Goal: Information Seeking & Learning: Learn about a topic

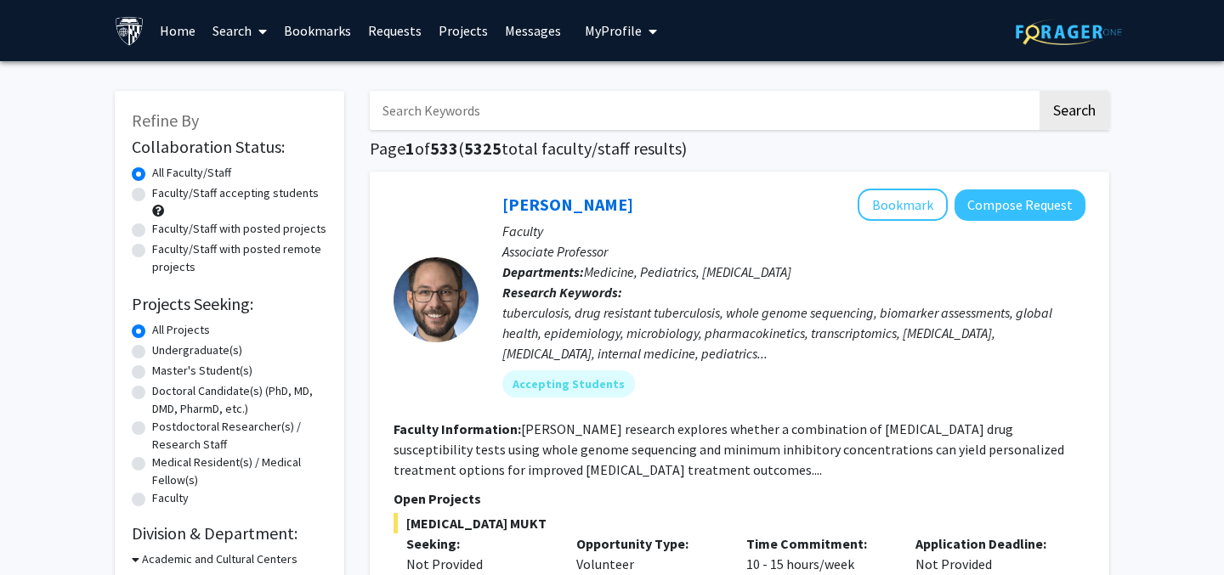
click at [649, 31] on icon "My profile dropdown to access profile and logout" at bounding box center [653, 32] width 9 height 14
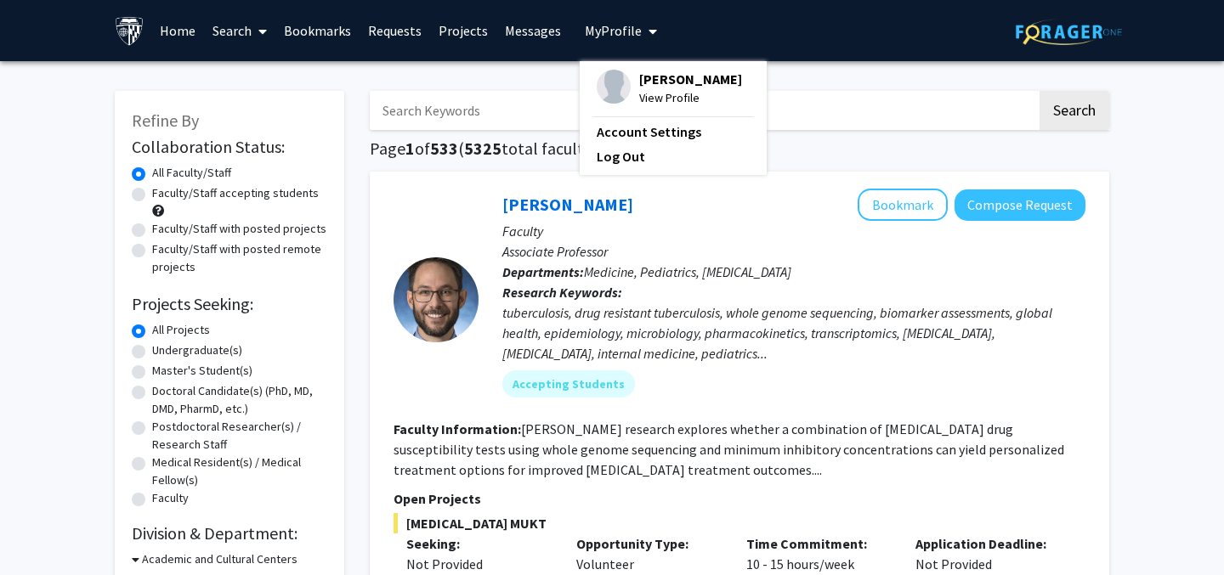
click at [723, 35] on div "Skip navigation Home Search Bookmarks Requests Projects Messages My Profile [PE…" at bounding box center [612, 30] width 1020 height 61
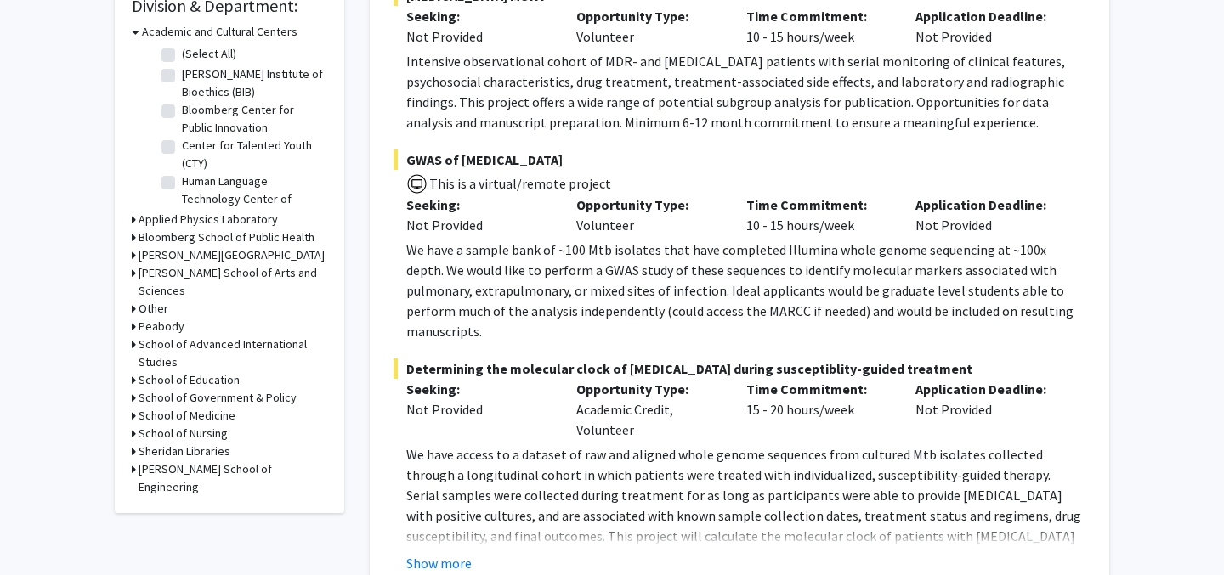
scroll to position [531, 0]
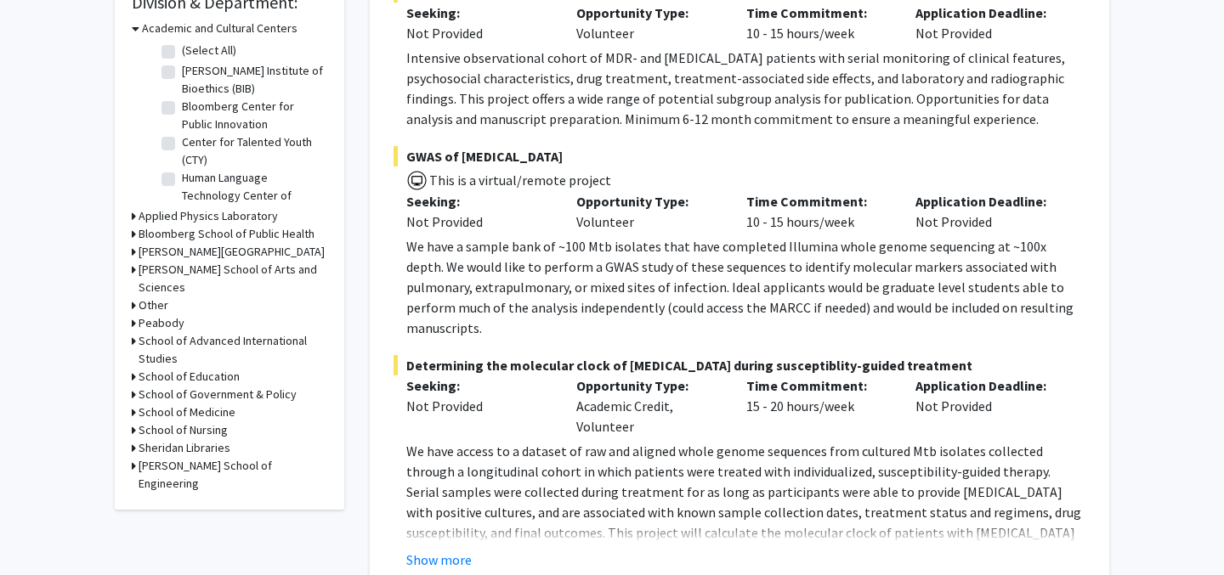
click at [196, 404] on h3 "School of Medicine" at bounding box center [187, 413] width 97 height 18
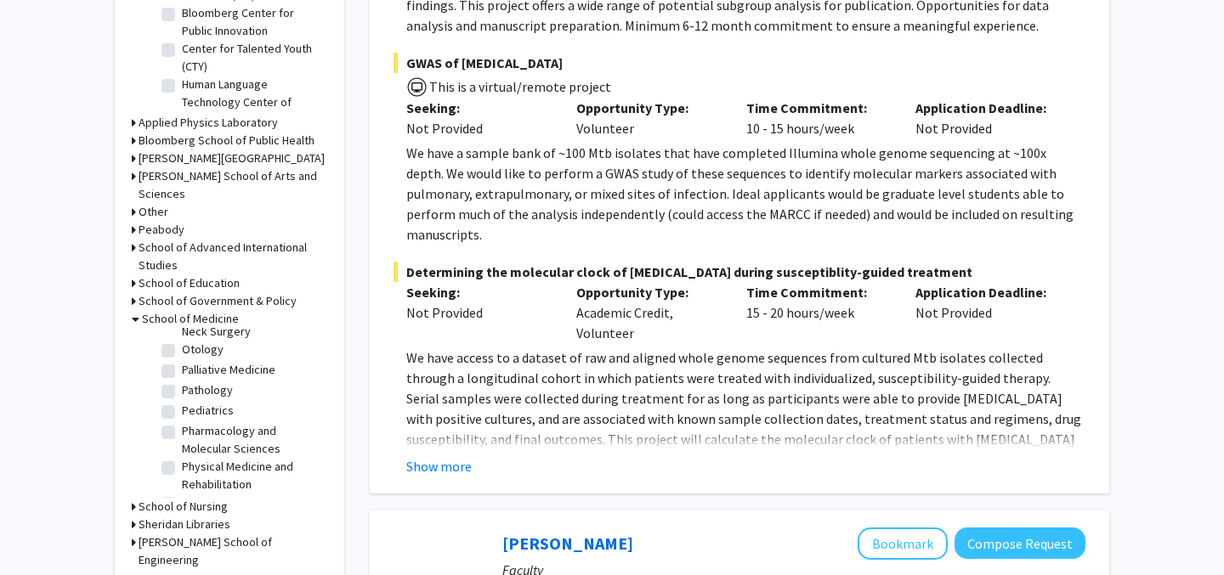
scroll to position [2036, 0]
click at [230, 530] on label "Psychiatry and Behavioral Sciences" at bounding box center [252, 548] width 141 height 36
click at [193, 530] on input "Psychiatry and Behavioral Sciences" at bounding box center [187, 535] width 11 height 11
checkbox input "true"
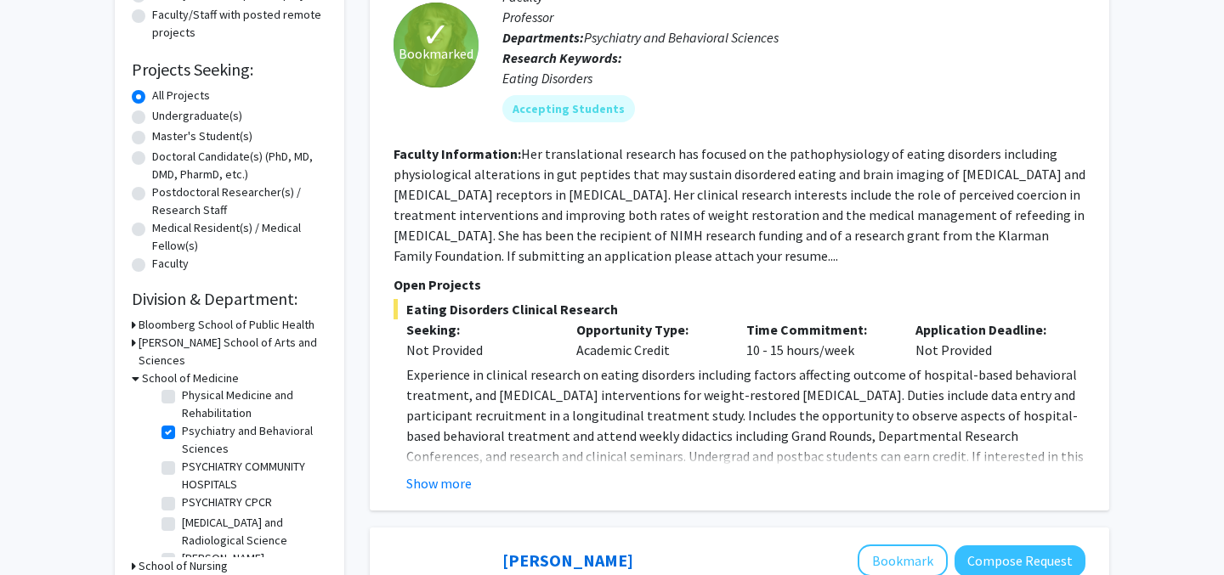
scroll to position [634, 0]
click at [218, 467] on label "PSYCHIATRY COMMUNITY HOSPITALS" at bounding box center [252, 485] width 141 height 36
click at [193, 467] on input "PSYCHIATRY COMMUNITY HOSPITALS" at bounding box center [187, 472] width 11 height 11
checkbox input "true"
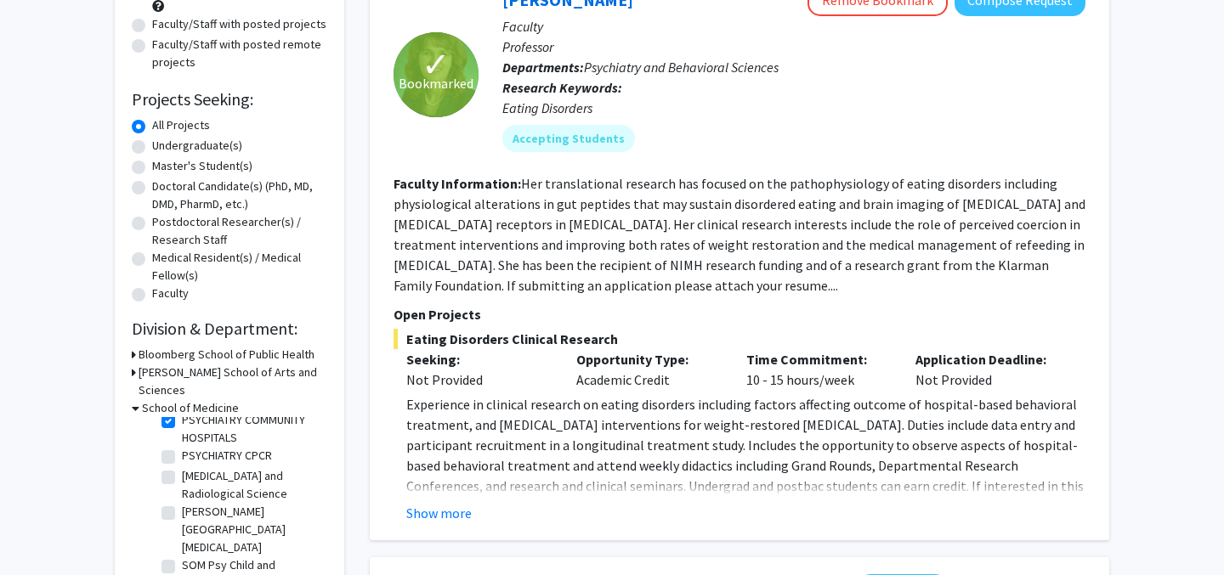
scroll to position [736, 0]
click at [182, 540] on label "SOM Psy Child and Adolescent Psychiatry" at bounding box center [252, 558] width 141 height 36
click at [182, 540] on input "SOM Psy Child and Adolescent Psychiatry" at bounding box center [187, 545] width 11 height 11
checkbox input "true"
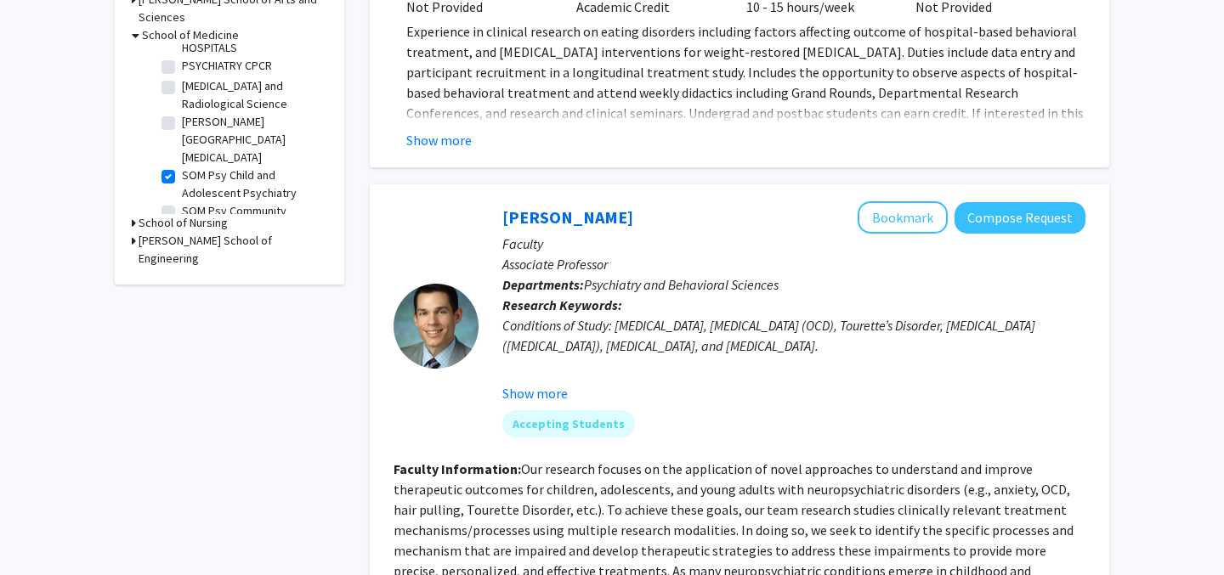
scroll to position [575, 0]
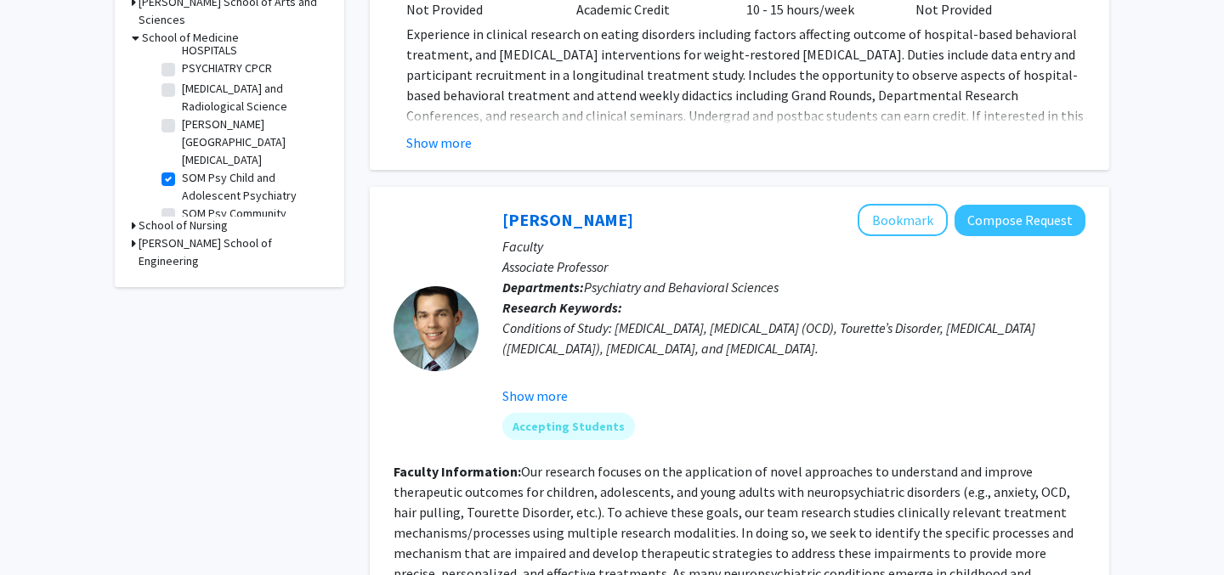
click at [182, 205] on label "SOM Psy Community Psychiatry" at bounding box center [252, 223] width 141 height 36
click at [182, 205] on input "SOM Psy Community Psychiatry" at bounding box center [187, 210] width 11 height 11
checkbox input "true"
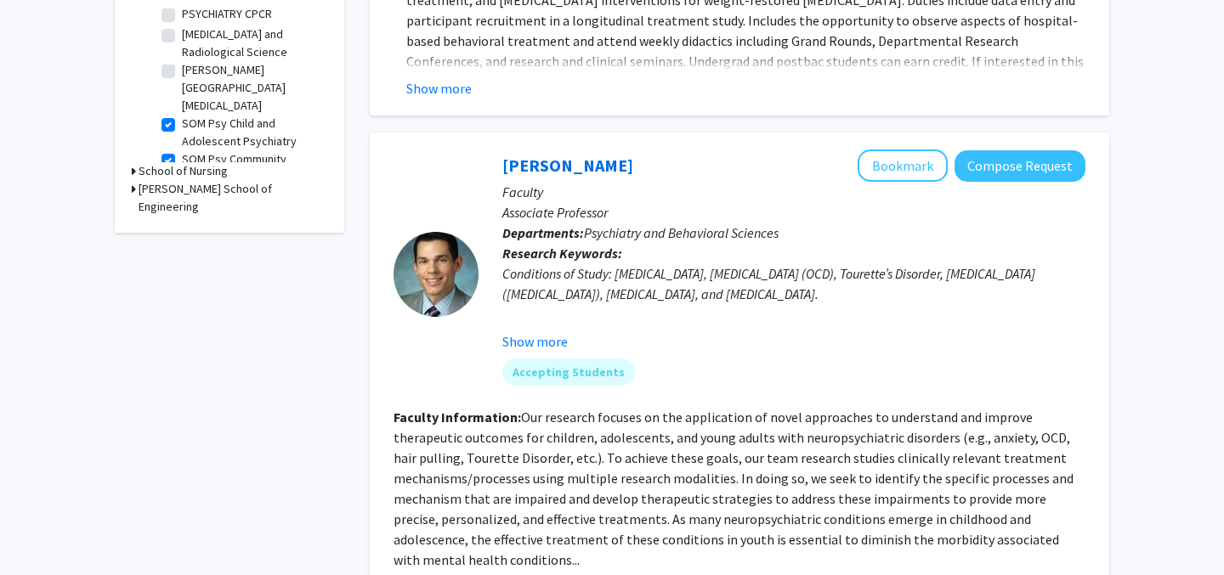
scroll to position [604, 0]
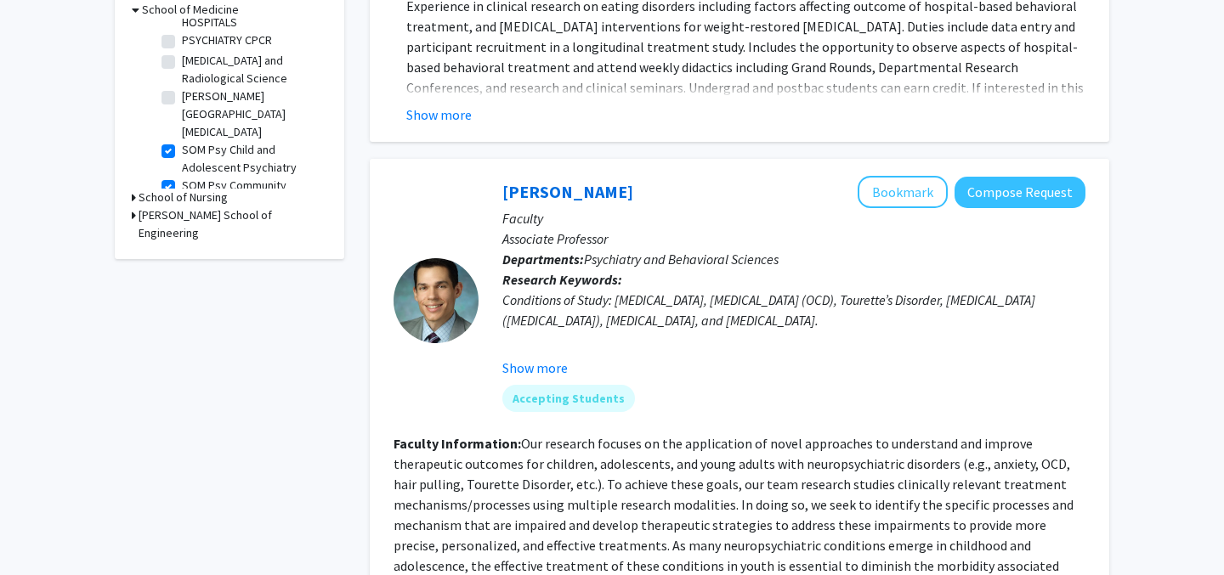
click at [182, 213] on label "SOM Psy General Psychiatry" at bounding box center [252, 231] width 141 height 36
click at [182, 213] on input "SOM Psy General Psychiatry" at bounding box center [187, 218] width 11 height 11
checkbox input "true"
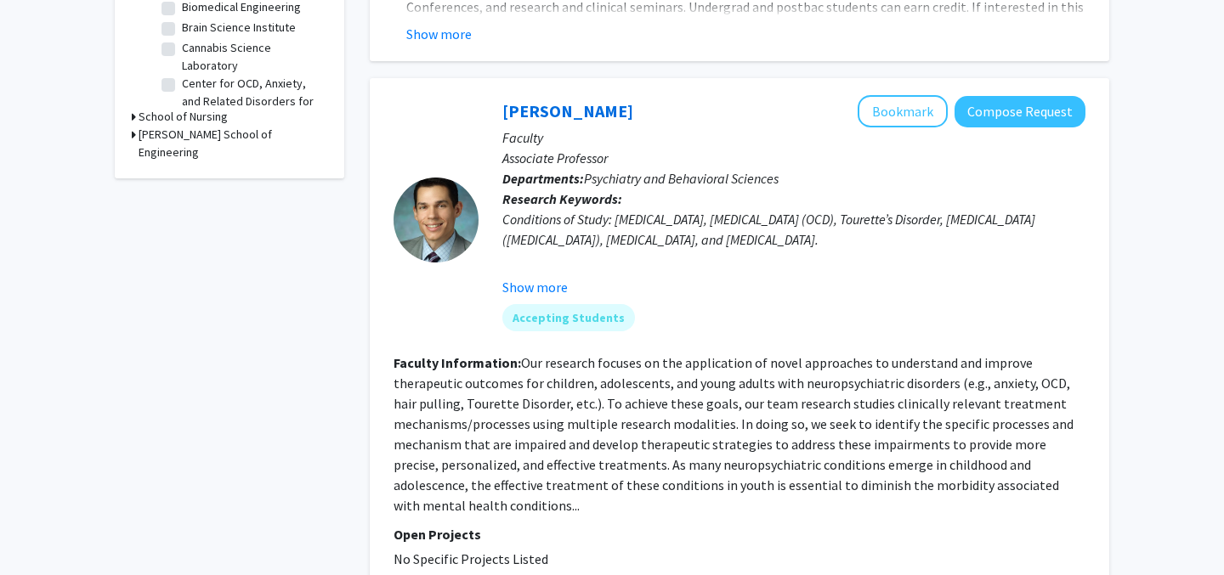
scroll to position [689, 0]
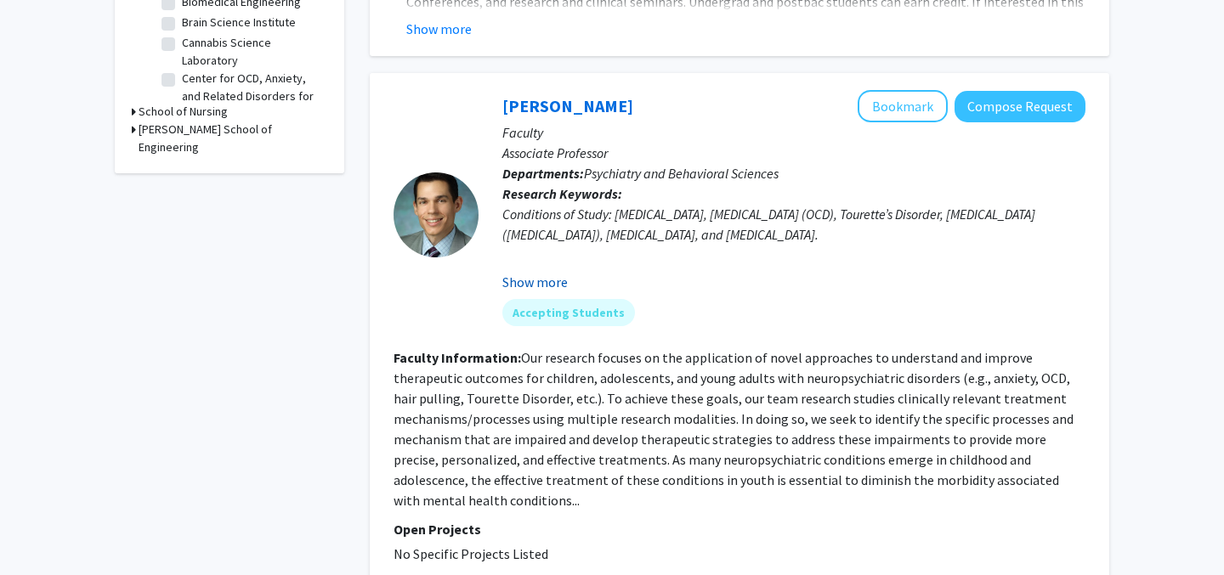
click at [546, 283] on button "Show more" at bounding box center [534, 282] width 65 height 20
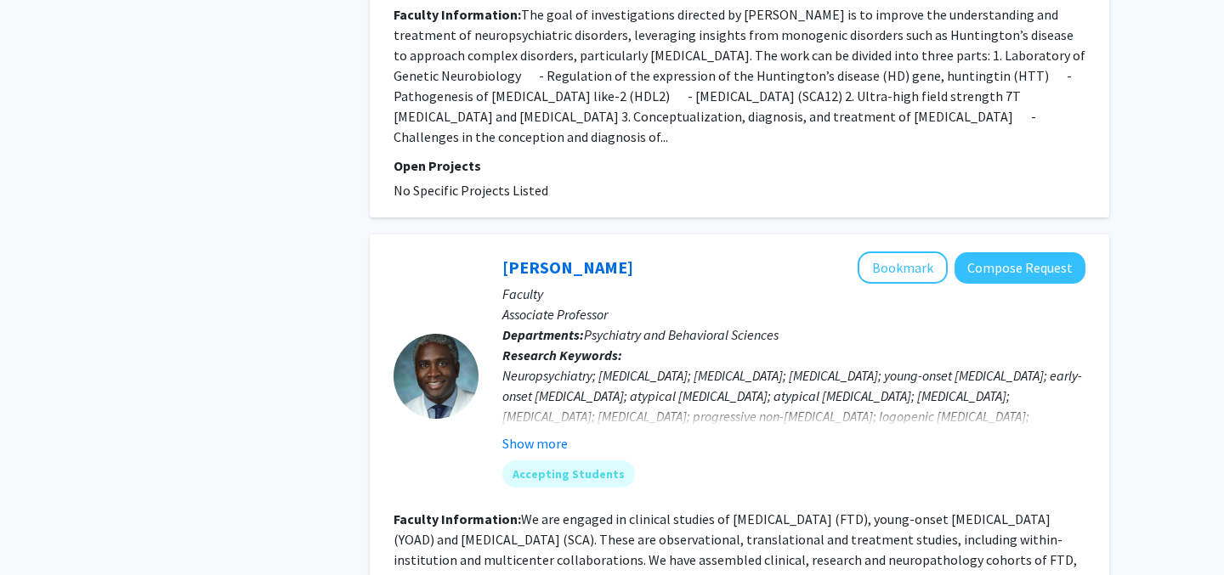
scroll to position [2558, 0]
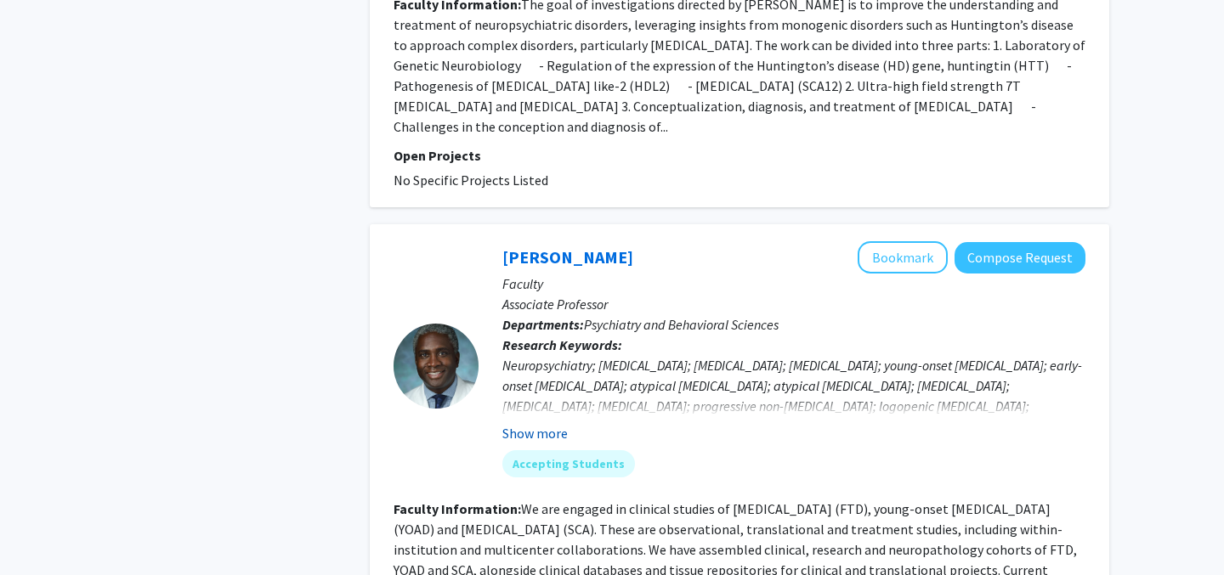
click at [554, 444] on button "Show more" at bounding box center [534, 433] width 65 height 20
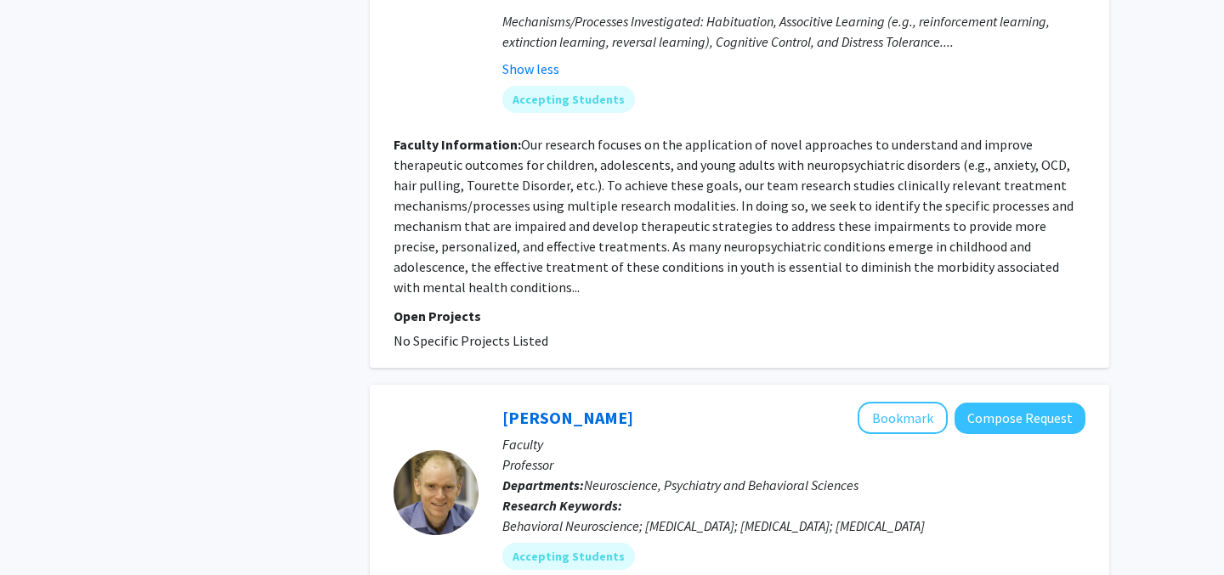
scroll to position [0, 0]
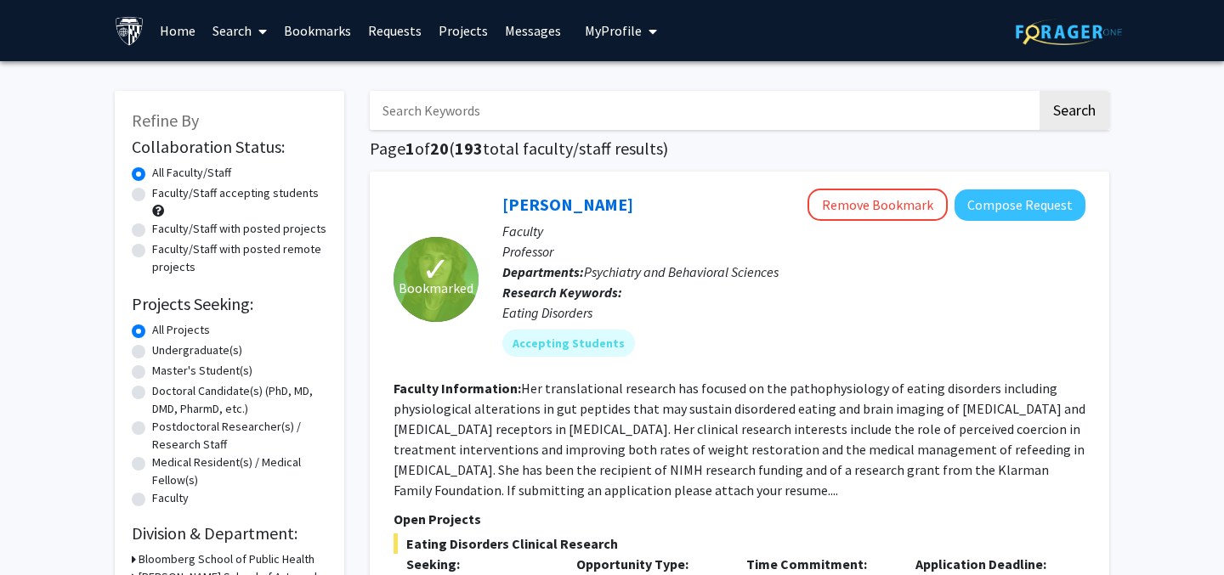
click at [474, 109] on input "Search Keywords" at bounding box center [703, 110] width 667 height 39
type input "psychoneuroimmunology"
click at [1040, 91] on button "Search" at bounding box center [1075, 110] width 70 height 39
checkbox input "false"
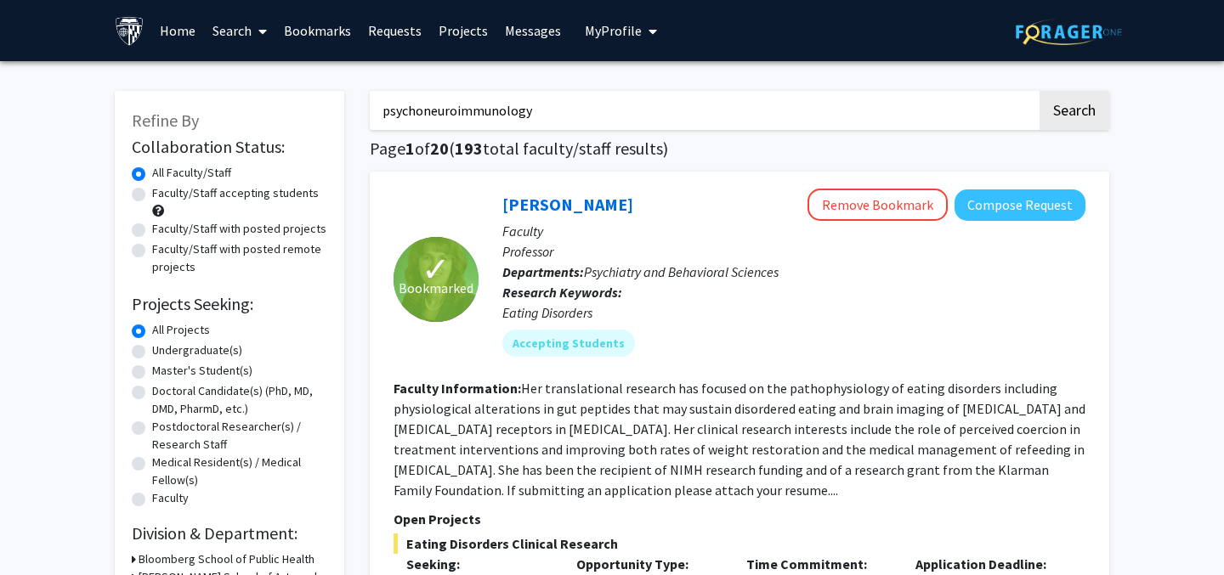
checkbox input "false"
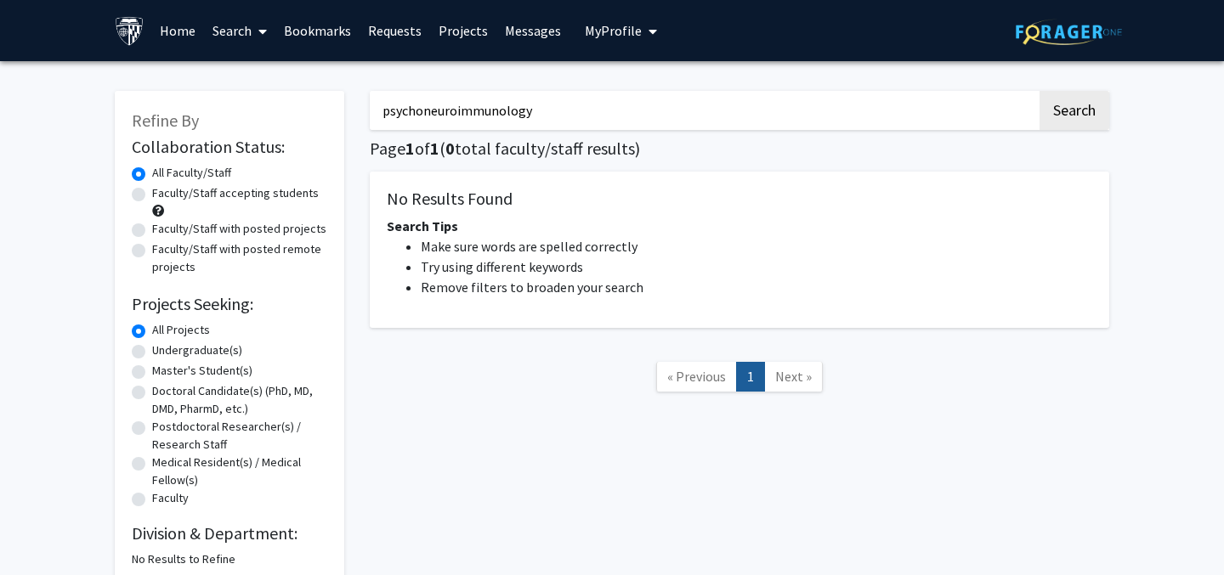
click at [491, 112] on input "psychoneuroimmunology" at bounding box center [703, 110] width 667 height 39
type input "[MEDICAL_DATA]"
click at [1040, 91] on button "Search" at bounding box center [1075, 110] width 70 height 39
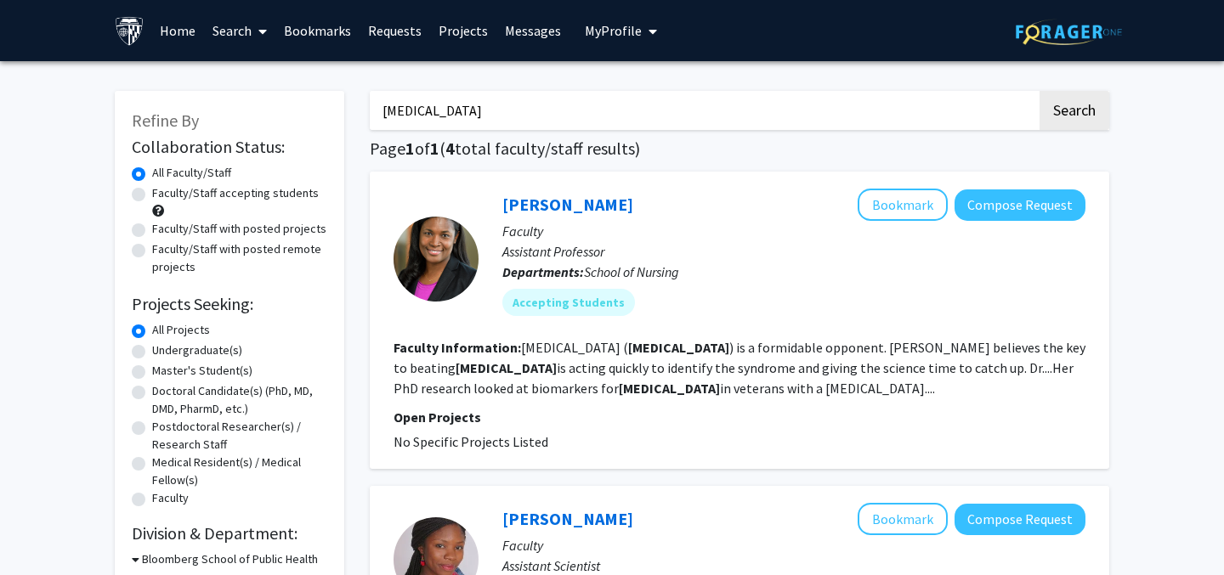
click at [1002, 370] on fg-read-more "[MEDICAL_DATA] ( [MEDICAL_DATA] ) is a formidable opponent. [PERSON_NAME] belie…" at bounding box center [740, 368] width 692 height 58
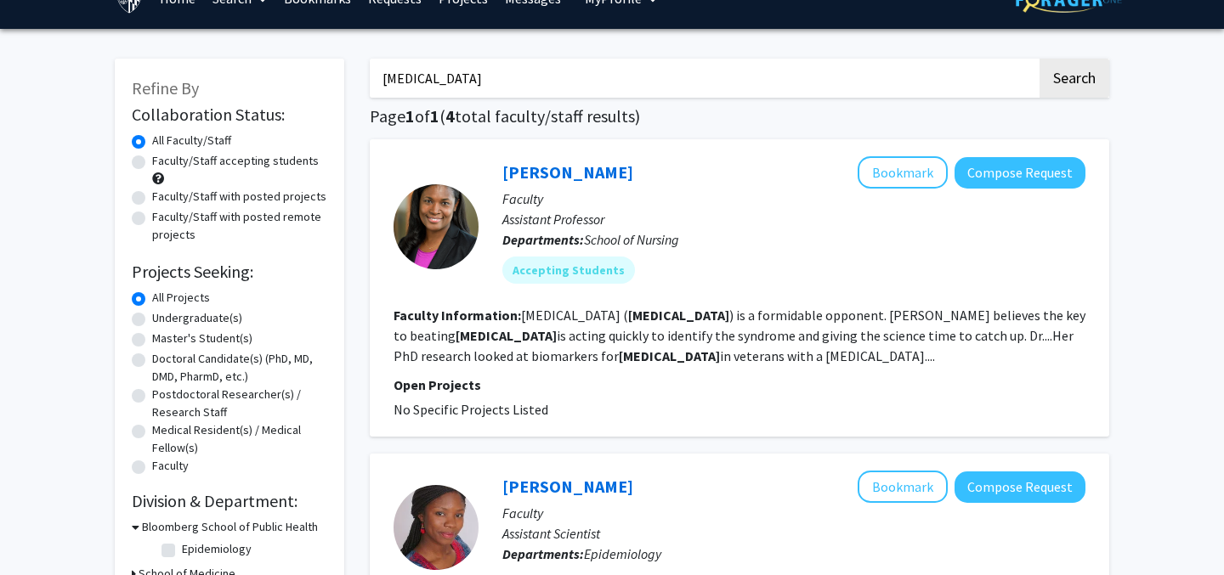
scroll to position [40, 0]
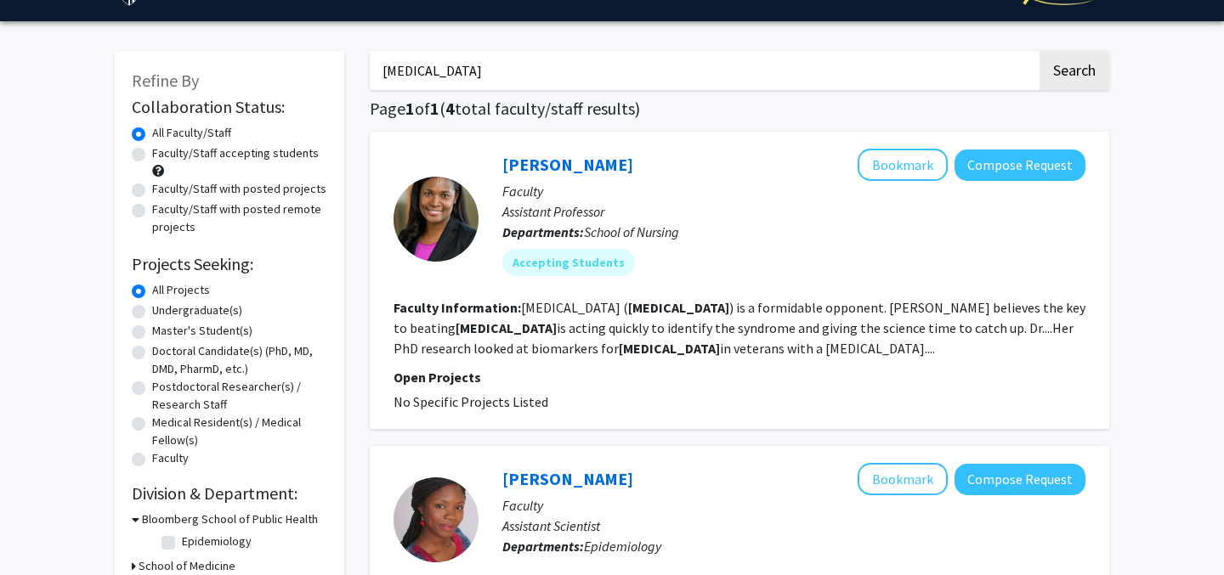
click at [523, 377] on p "Open Projects" at bounding box center [740, 377] width 692 height 20
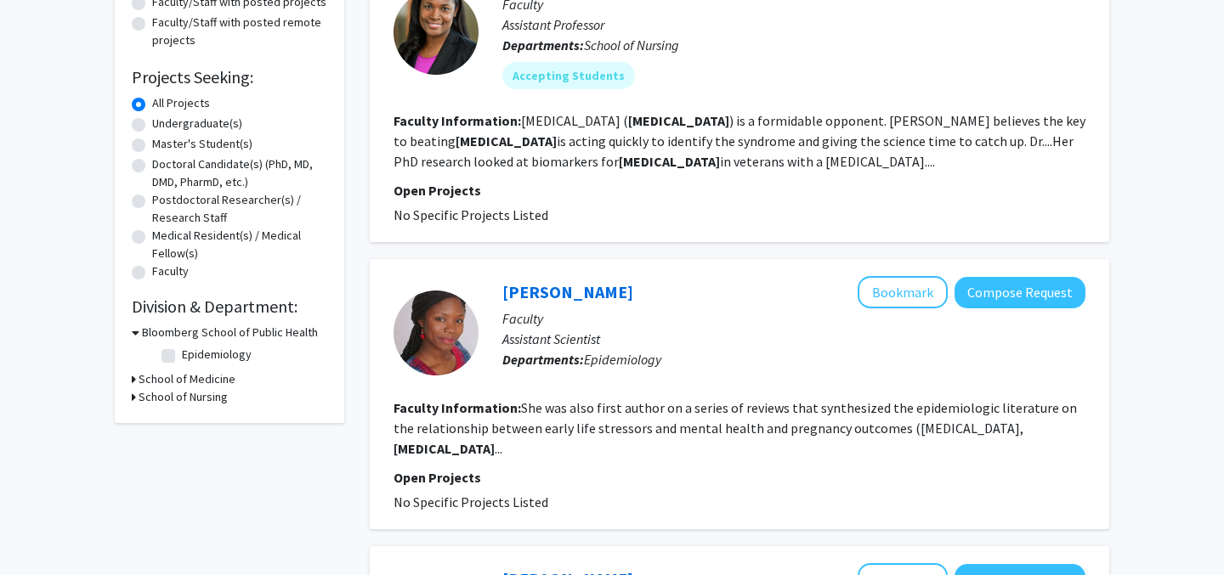
scroll to position [228, 0]
click at [553, 429] on fg-read-more "She was also first author on a series of reviews that synthesized the epidemiol…" at bounding box center [735, 428] width 683 height 58
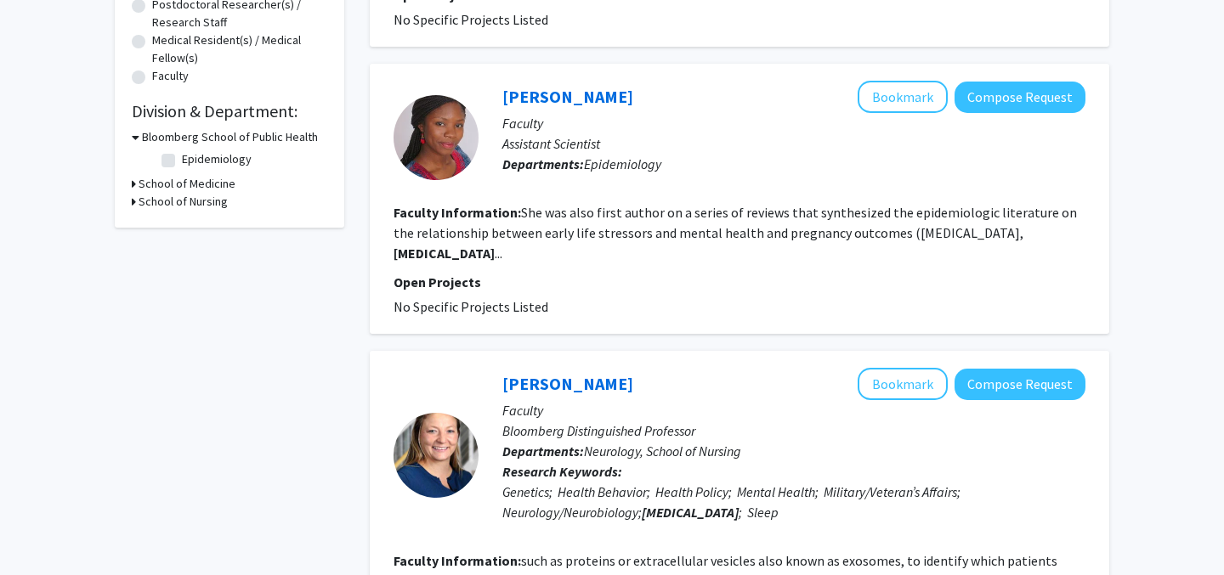
scroll to position [357, 0]
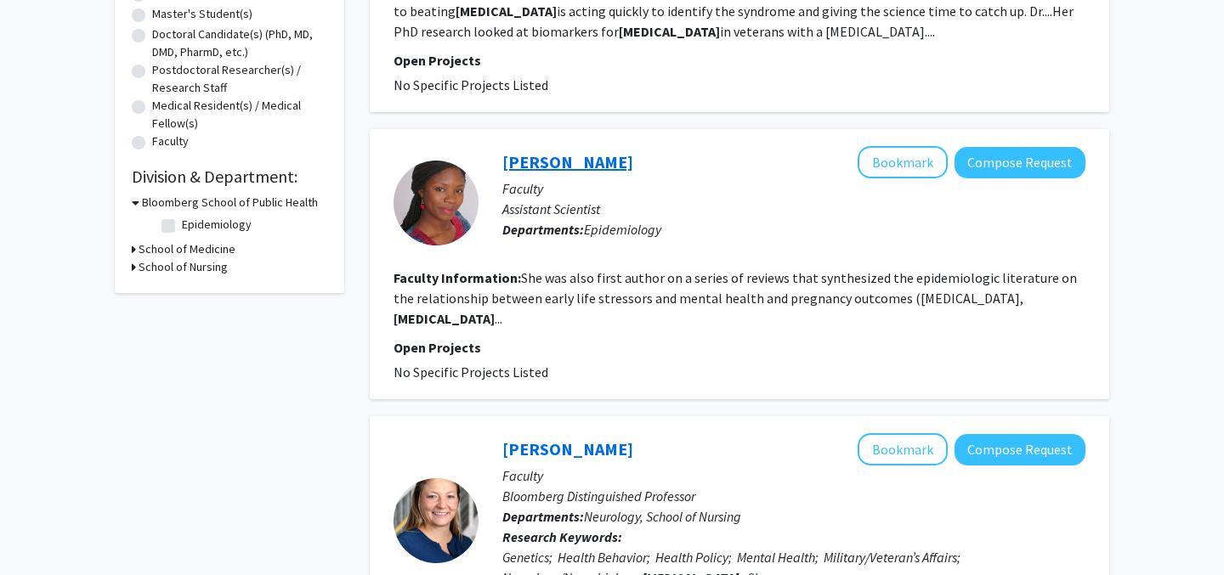
click at [553, 156] on link "[PERSON_NAME]" at bounding box center [567, 161] width 131 height 21
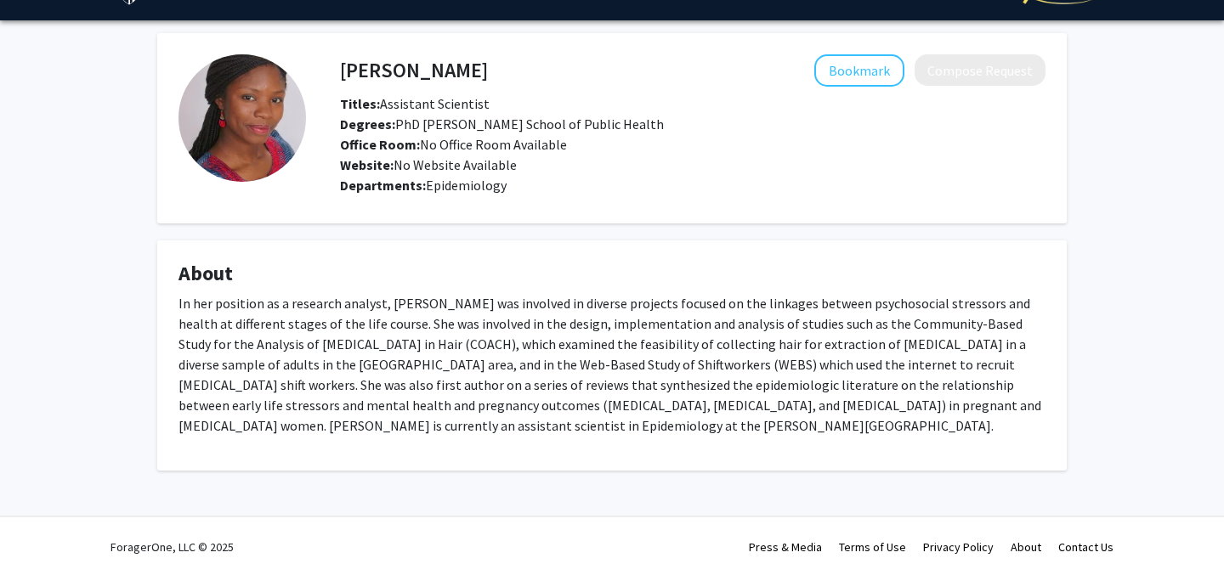
scroll to position [43, 0]
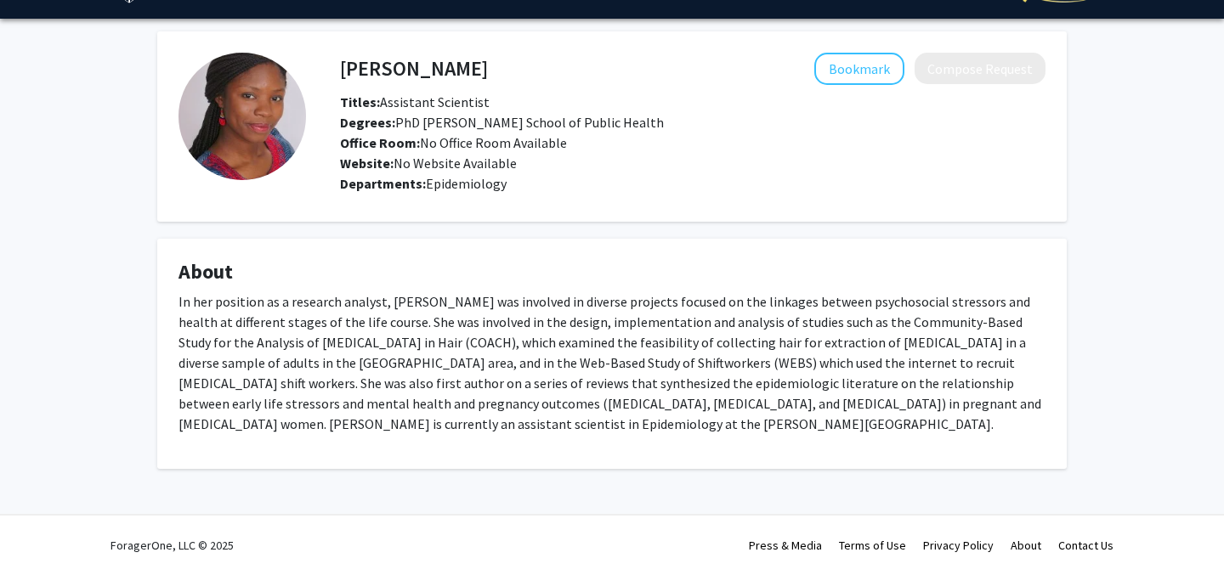
drag, startPoint x: 339, startPoint y: 70, endPoint x: 464, endPoint y: 77, distance: 125.2
click at [465, 78] on div "[PERSON_NAME] Bookmark Compose Request" at bounding box center [692, 69] width 731 height 32
drag, startPoint x: 453, startPoint y: 70, endPoint x: 340, endPoint y: 66, distance: 113.1
click at [341, 67] on h4 "[PERSON_NAME]" at bounding box center [414, 68] width 148 height 31
copy h4 "[PERSON_NAME]"
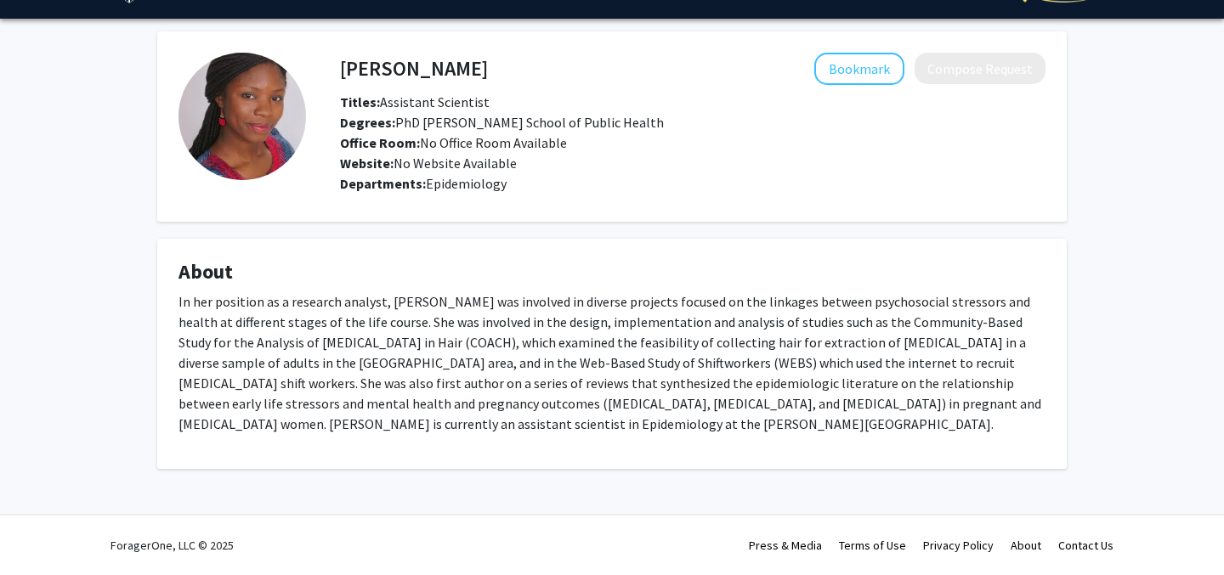
click at [599, 228] on div "[PERSON_NAME] Bookmark Compose Request Titles: Assistant Scientist Degrees: PhD…" at bounding box center [612, 250] width 935 height 438
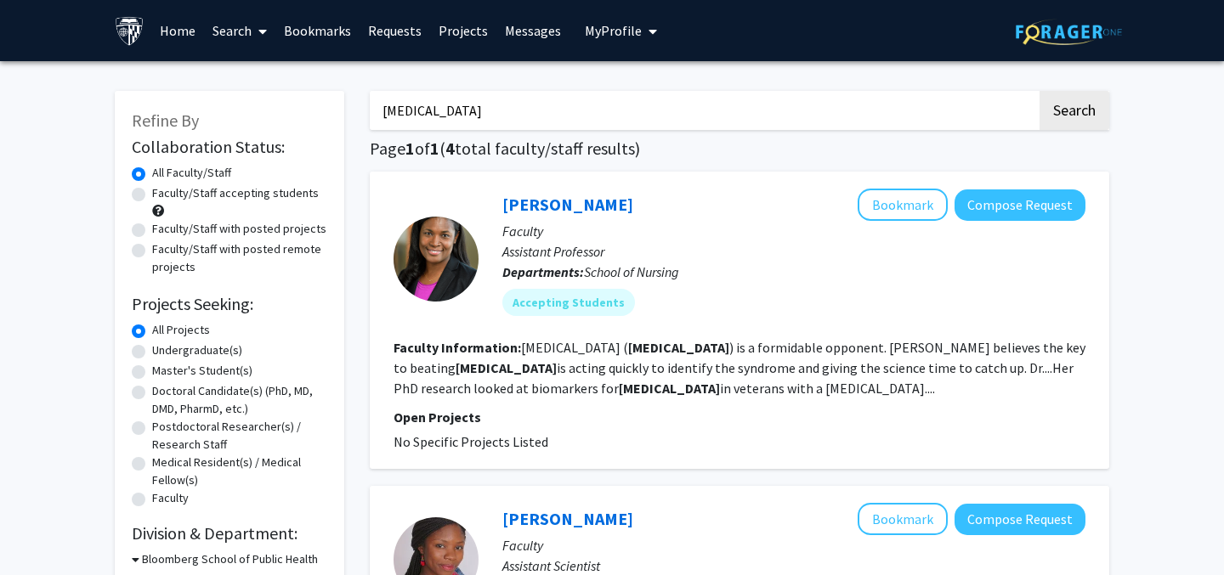
click at [424, 111] on input "[MEDICAL_DATA]" at bounding box center [703, 110] width 667 height 39
type input "childhood"
click at [1040, 91] on button "Search" at bounding box center [1075, 110] width 70 height 39
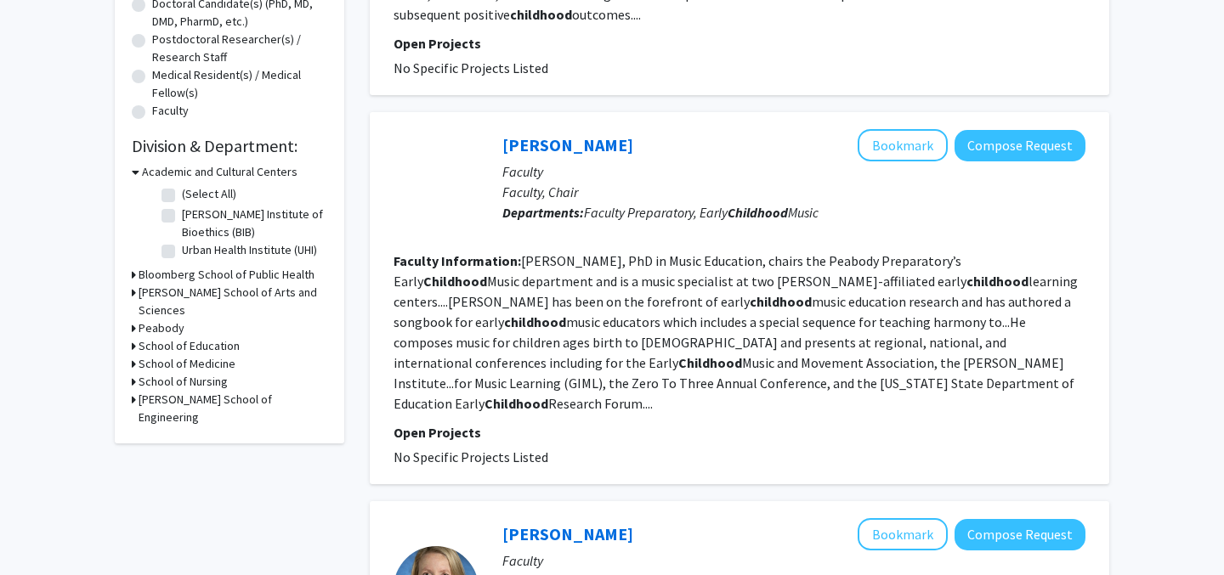
scroll to position [383, 0]
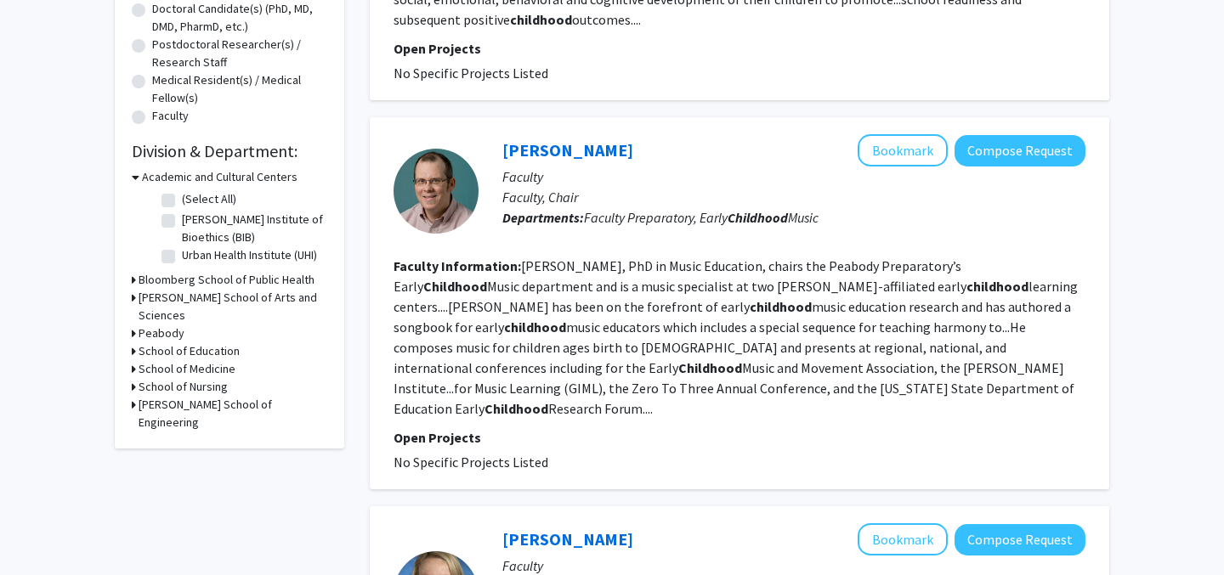
click at [196, 360] on h3 "School of Medicine" at bounding box center [187, 369] width 97 height 18
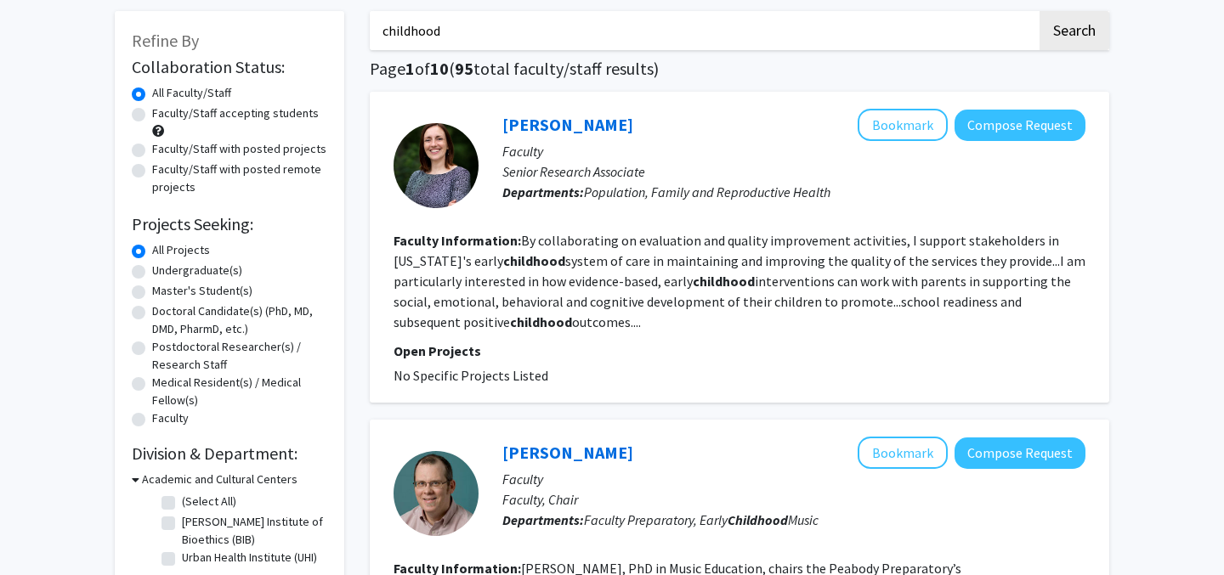
scroll to position [0, 0]
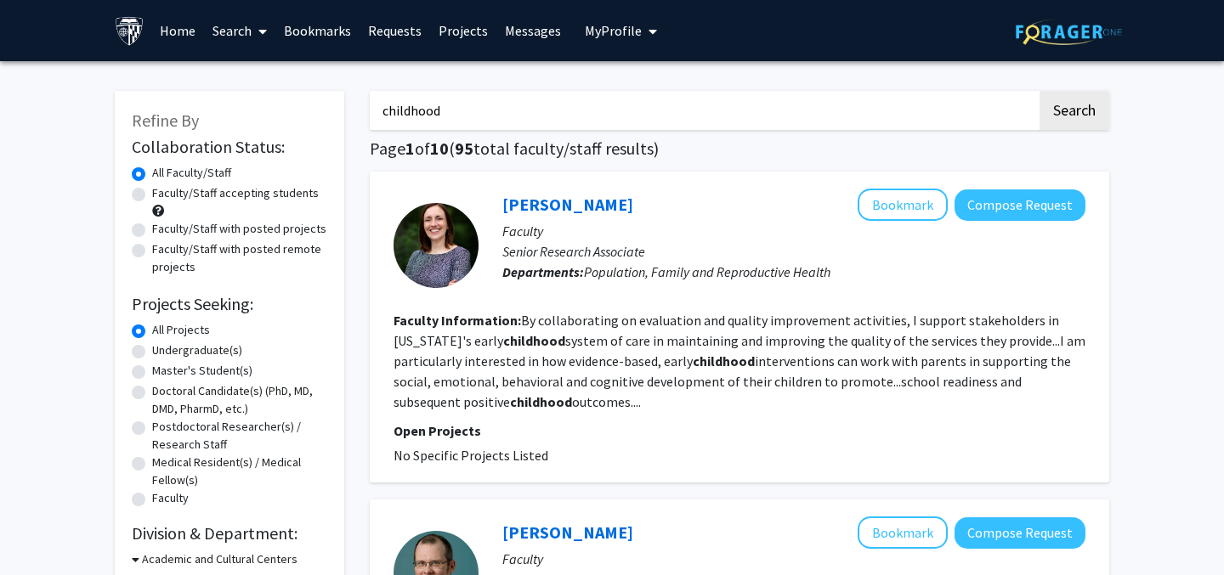
click at [688, 126] on input "childhood" at bounding box center [703, 110] width 667 height 39
click at [1040, 91] on button "Search" at bounding box center [1075, 110] width 70 height 39
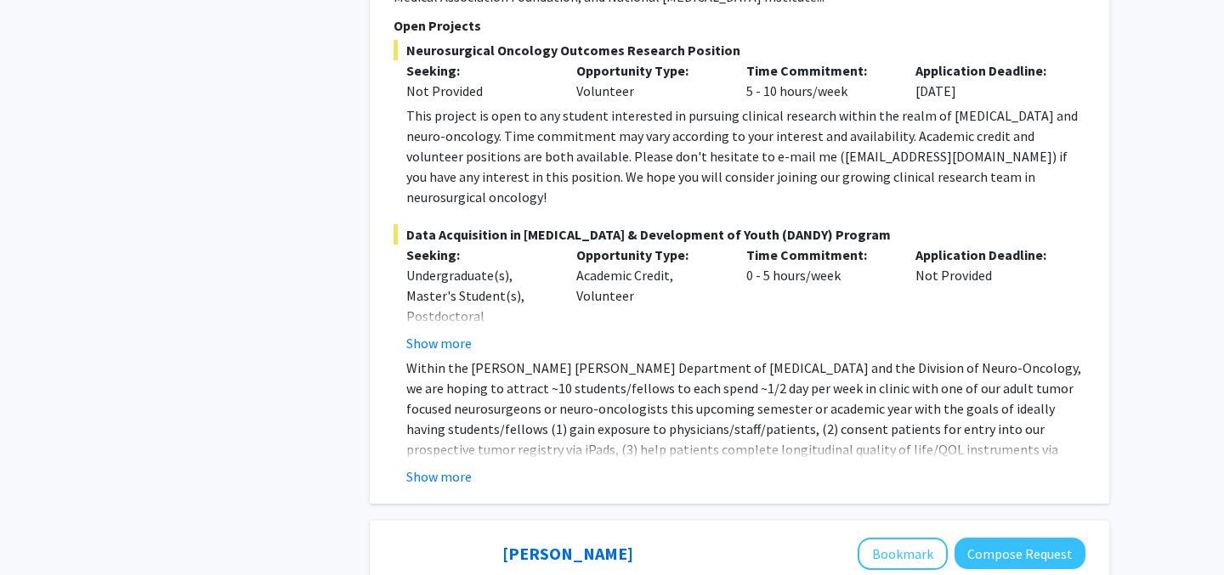
scroll to position [1607, 0]
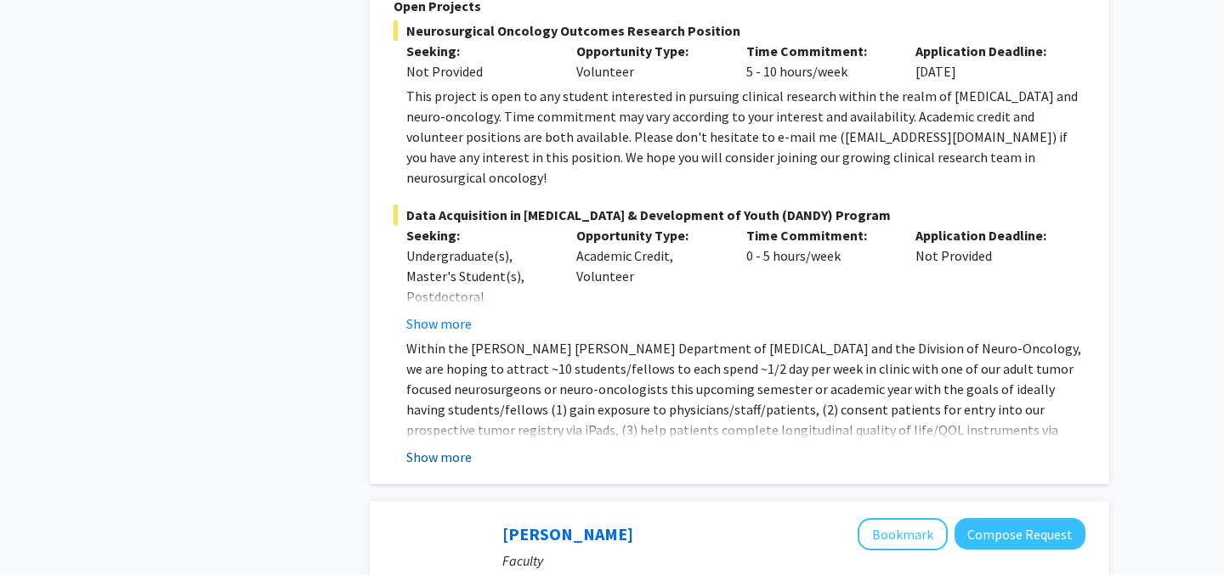
click at [424, 447] on button "Show more" at bounding box center [438, 457] width 65 height 20
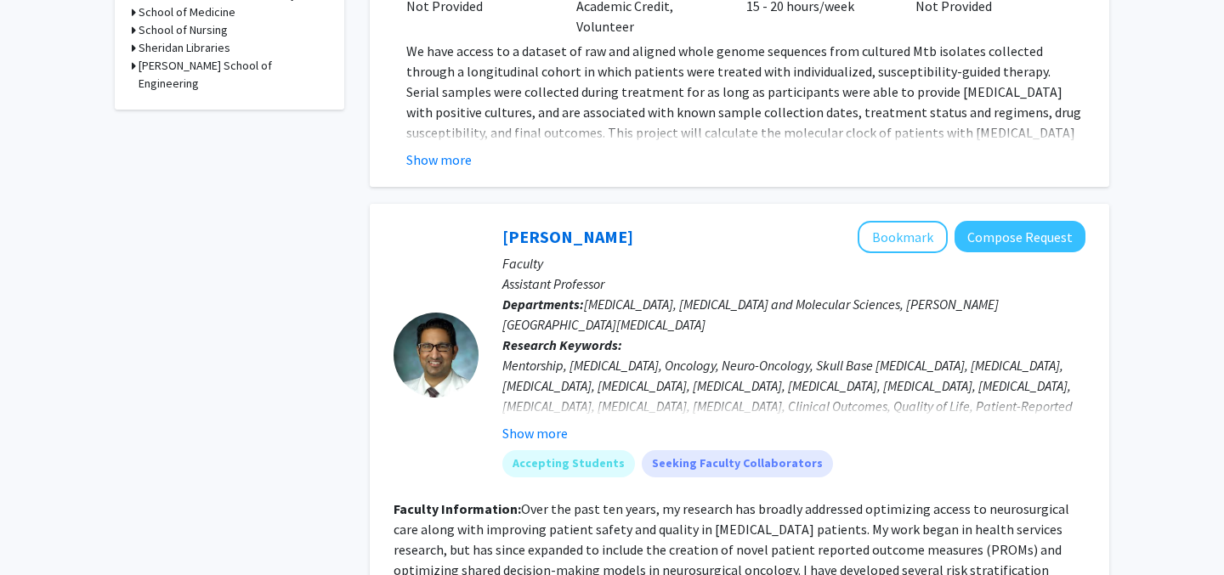
scroll to position [560, 0]
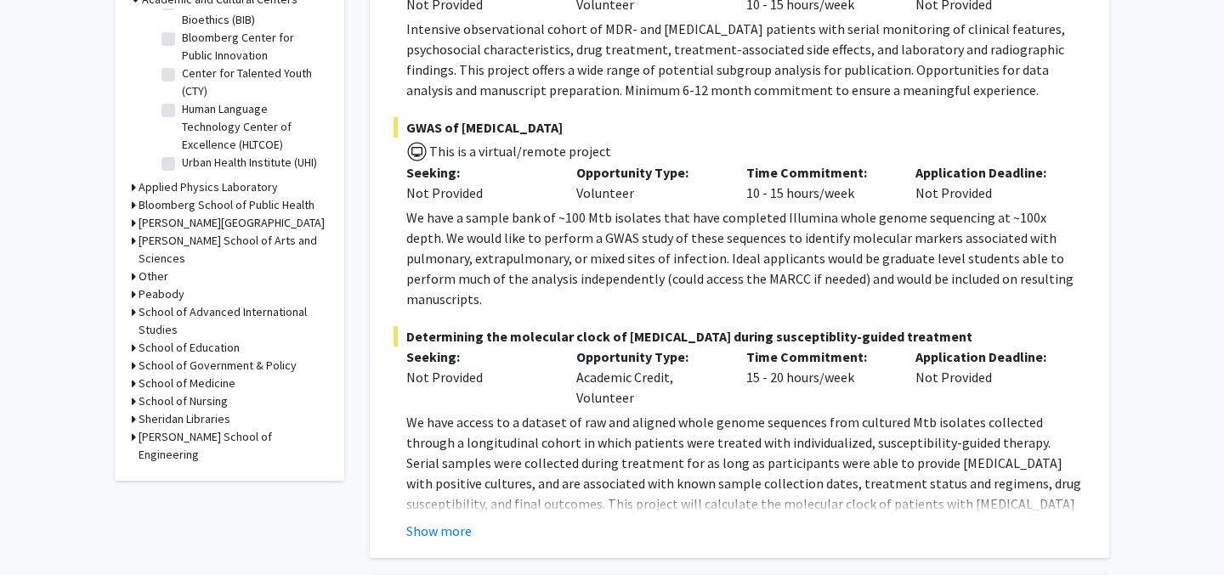
click at [207, 375] on h3 "School of Medicine" at bounding box center [187, 384] width 97 height 18
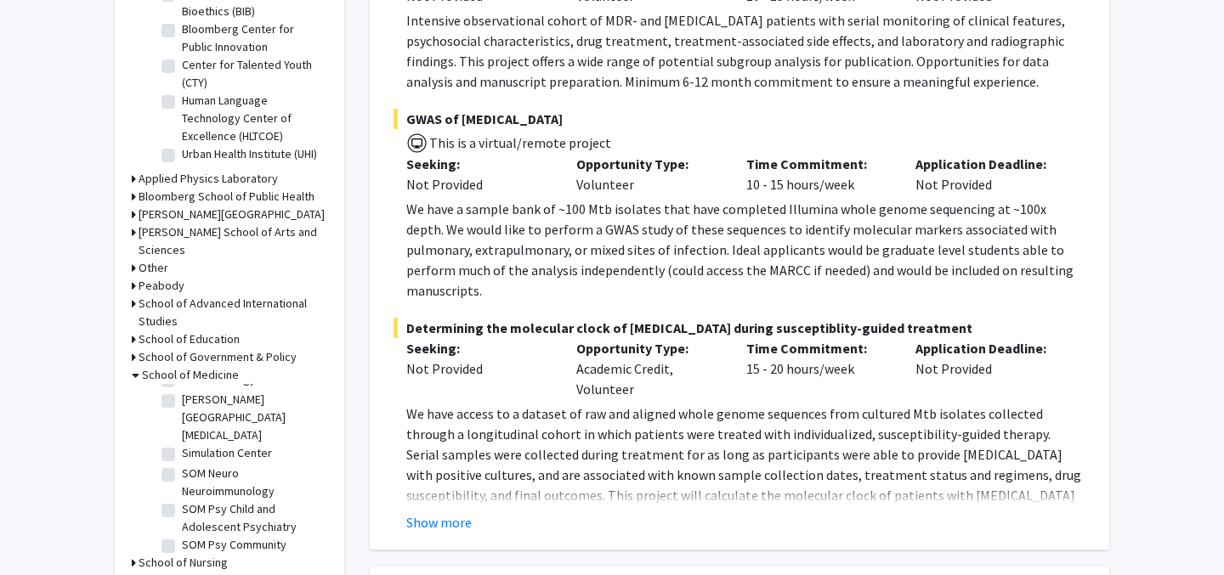
scroll to position [2467, 0]
click at [177, 505] on fg-checkbox "SOM Psy Child and Adolescent Psychiatry SOM Psy Child and Adolescent Psychiatry" at bounding box center [243, 523] width 162 height 36
click at [182, 505] on label "SOM Psy Child and Adolescent Psychiatry" at bounding box center [252, 523] width 141 height 36
click at [182, 505] on input "SOM Psy Child and Adolescent Psychiatry" at bounding box center [187, 510] width 11 height 11
checkbox input "true"
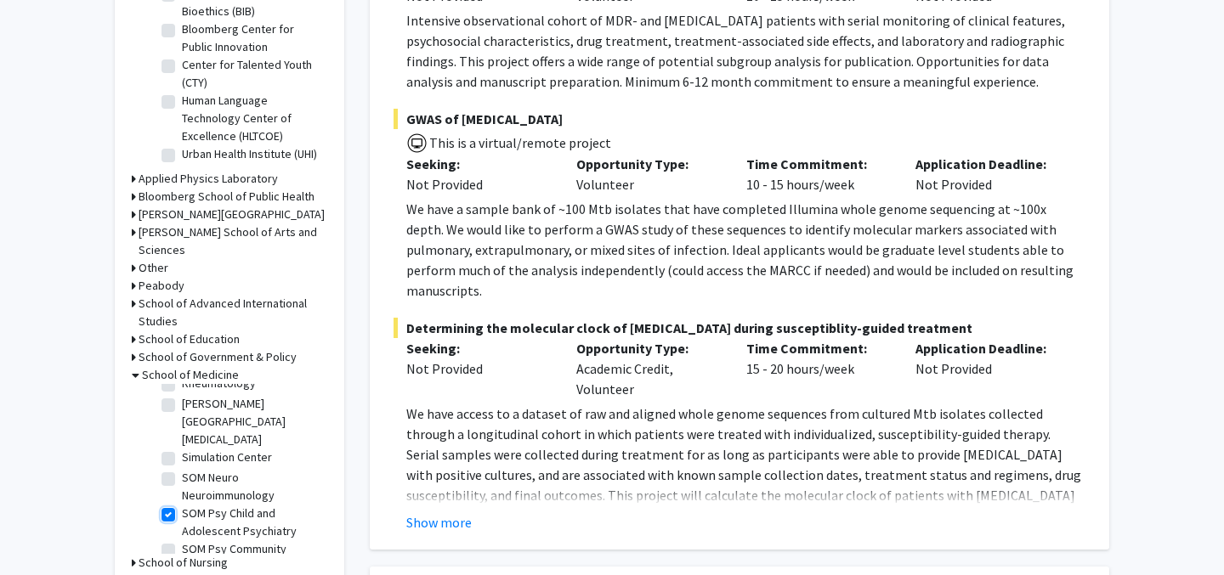
checkbox input "true"
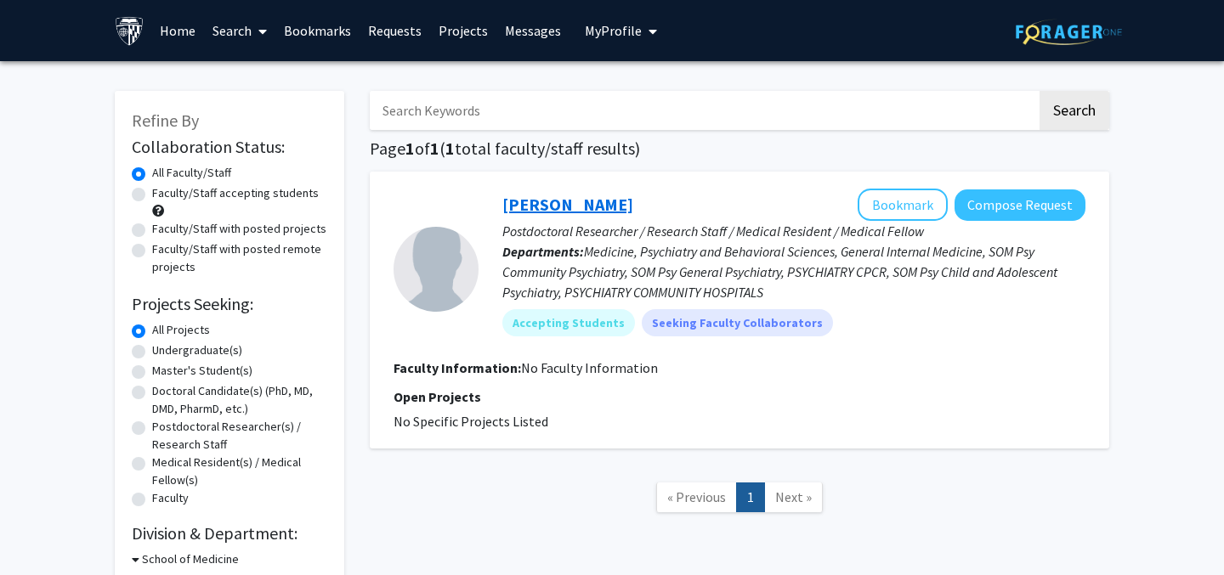
click at [549, 205] on link "[PERSON_NAME]" at bounding box center [567, 204] width 131 height 21
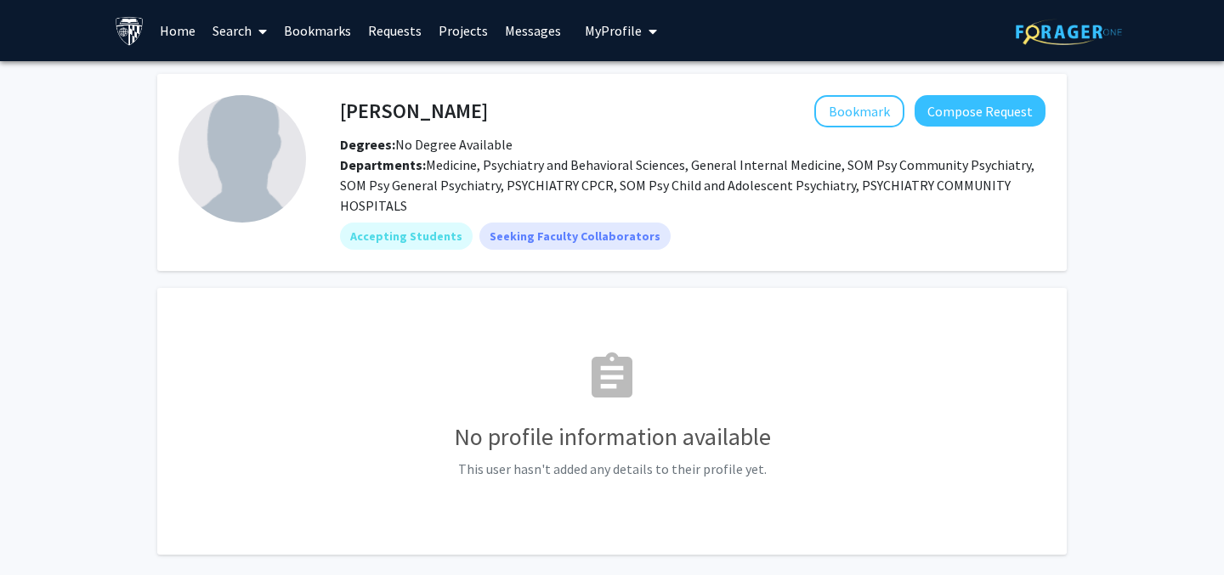
click at [363, 110] on h4 "[PERSON_NAME]" at bounding box center [414, 110] width 148 height 31
copy h4 "[PERSON_NAME]"
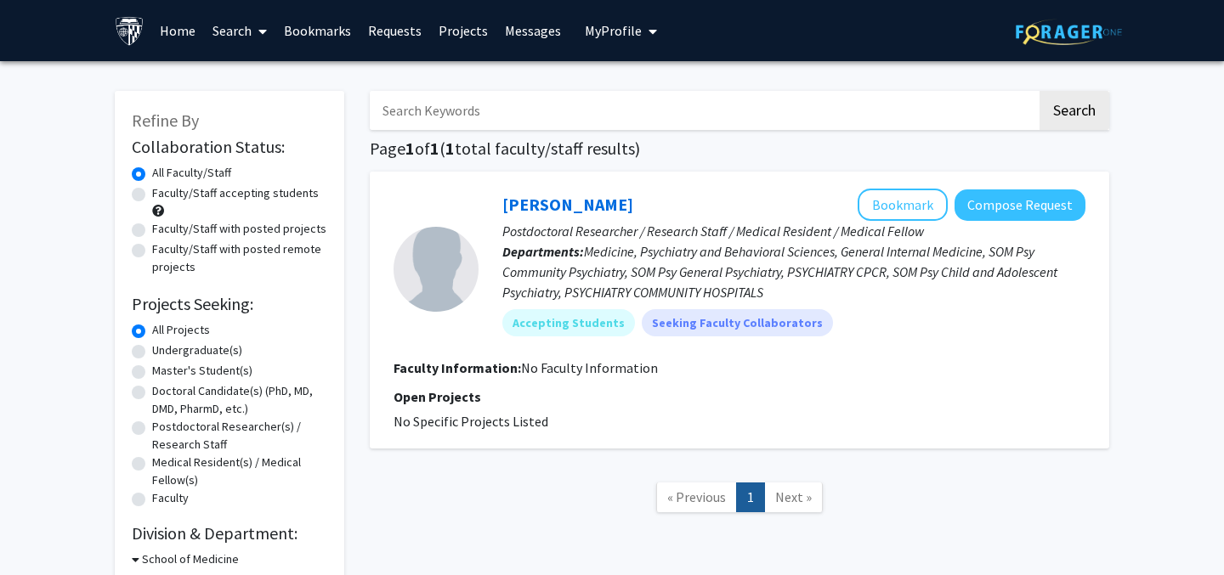
click at [490, 107] on input "Search Keywords" at bounding box center [703, 110] width 667 height 39
type input "addiction"
click at [1040, 91] on button "Search" at bounding box center [1075, 110] width 70 height 39
checkbox input "false"
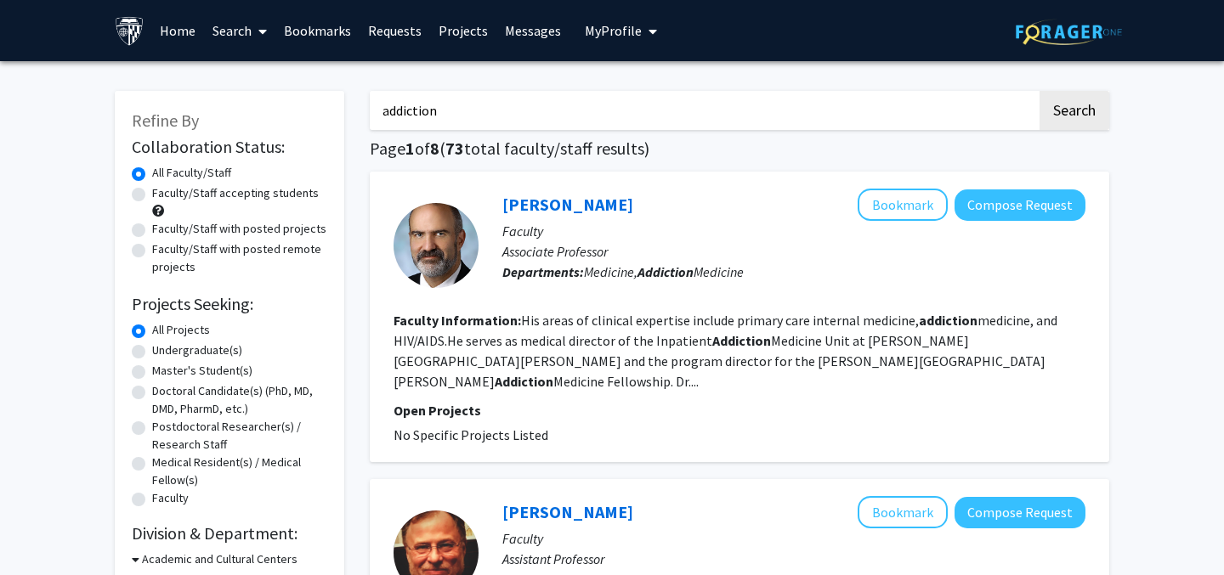
click at [213, 348] on label "Undergraduate(s)" at bounding box center [197, 351] width 90 height 18
click at [163, 348] on input "Undergraduate(s)" at bounding box center [157, 347] width 11 height 11
radio input "true"
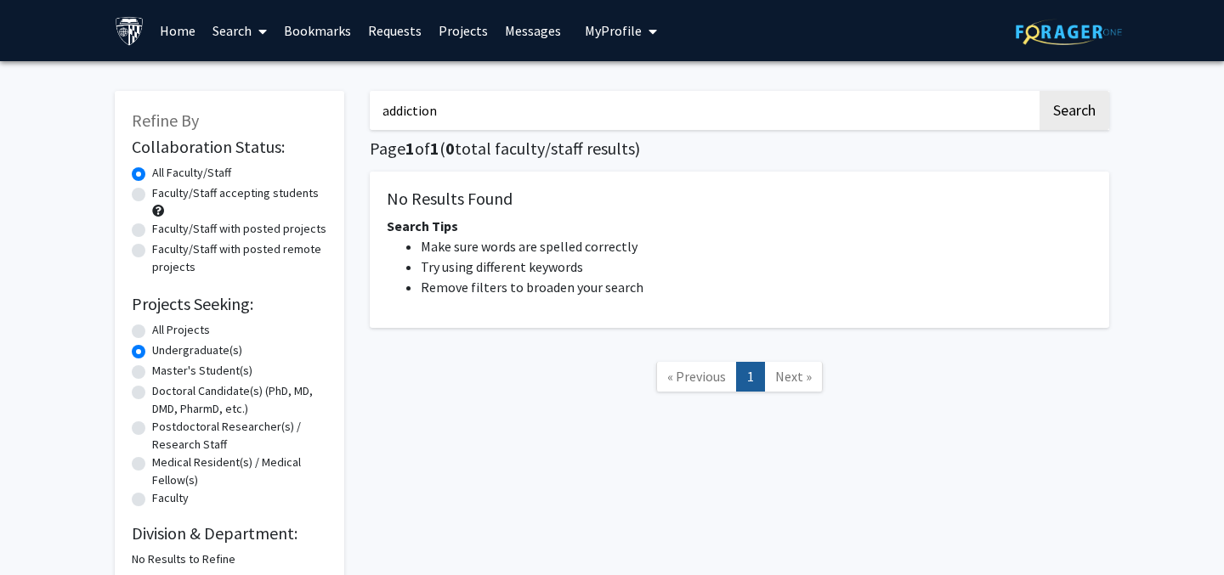
click at [519, 104] on input "addiction" at bounding box center [703, 110] width 667 height 39
click at [1040, 91] on button "Search" at bounding box center [1075, 110] width 70 height 39
radio input "true"
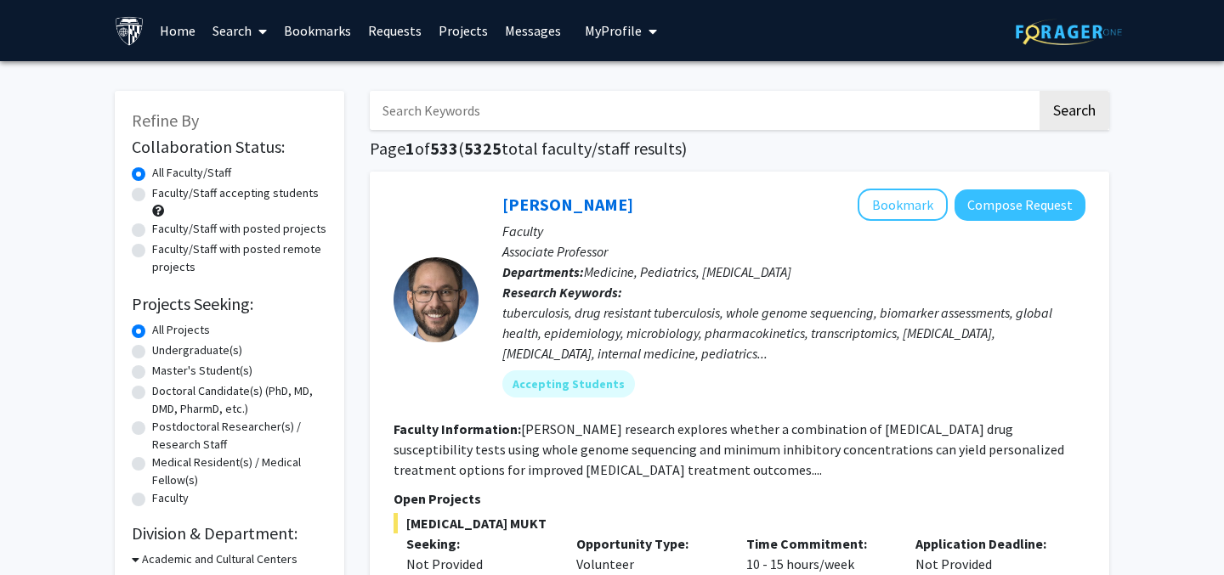
click at [197, 356] on label "Undergraduate(s)" at bounding box center [197, 351] width 90 height 18
click at [163, 353] on input "Undergraduate(s)" at bounding box center [157, 347] width 11 height 11
radio input "true"
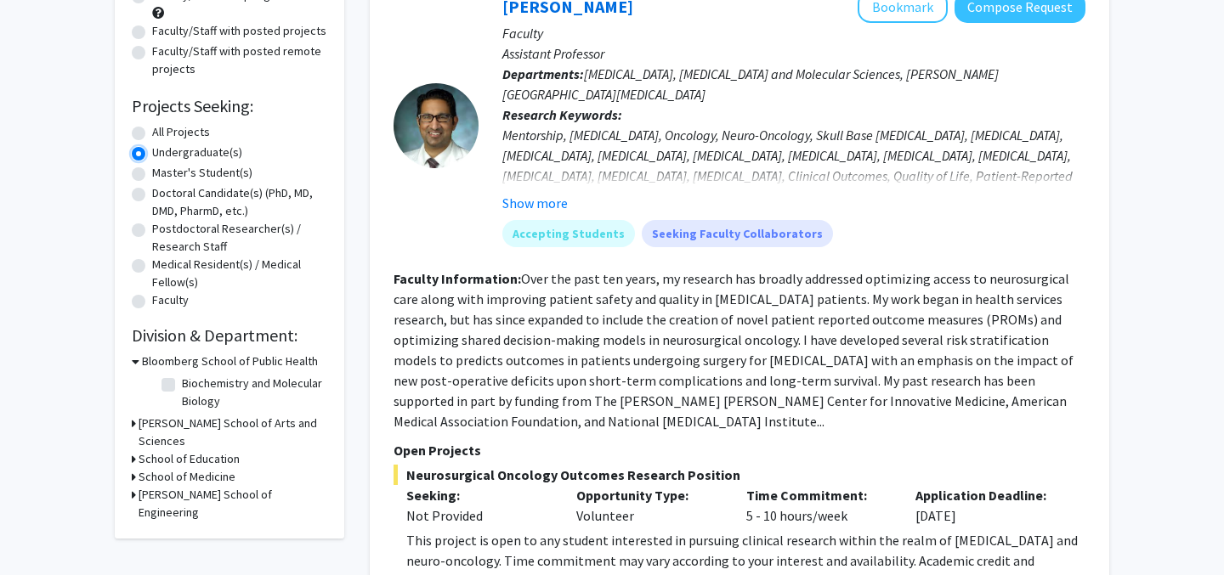
scroll to position [154, 0]
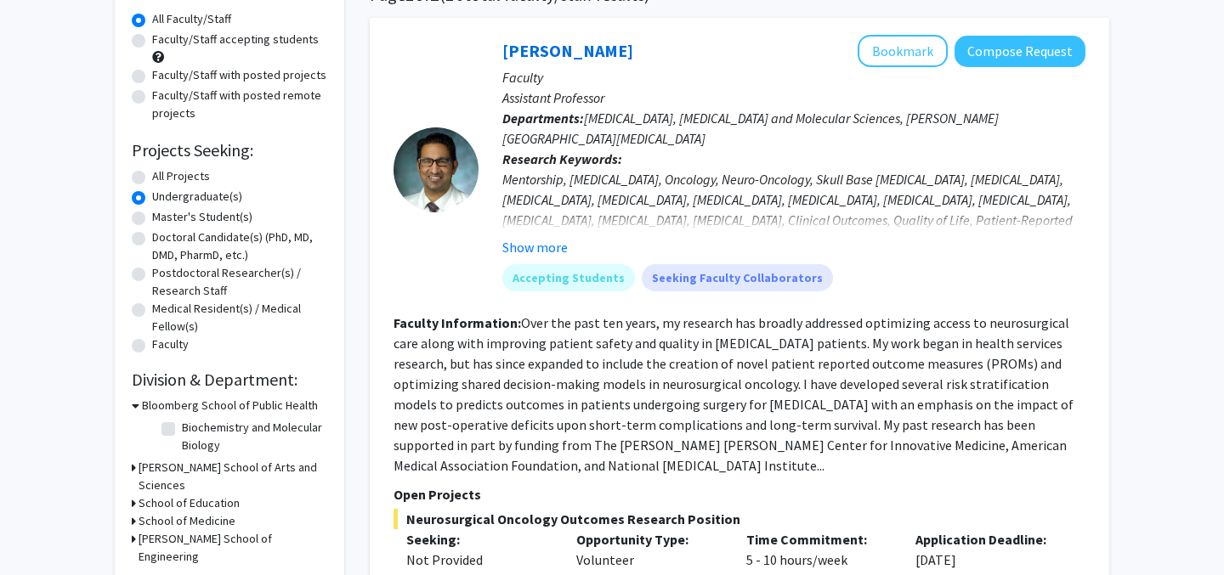
click at [280, 78] on label "Faculty/Staff with posted projects" at bounding box center [239, 75] width 174 height 18
click at [163, 77] on input "Faculty/Staff with posted projects" at bounding box center [157, 71] width 11 height 11
radio input "true"
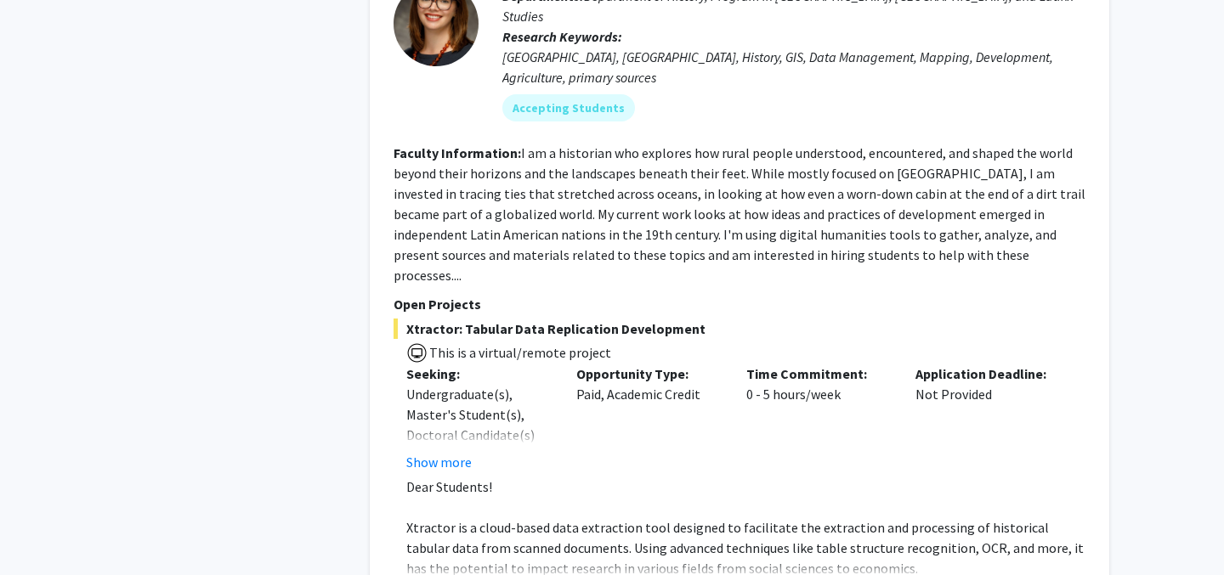
scroll to position [1257, 0]
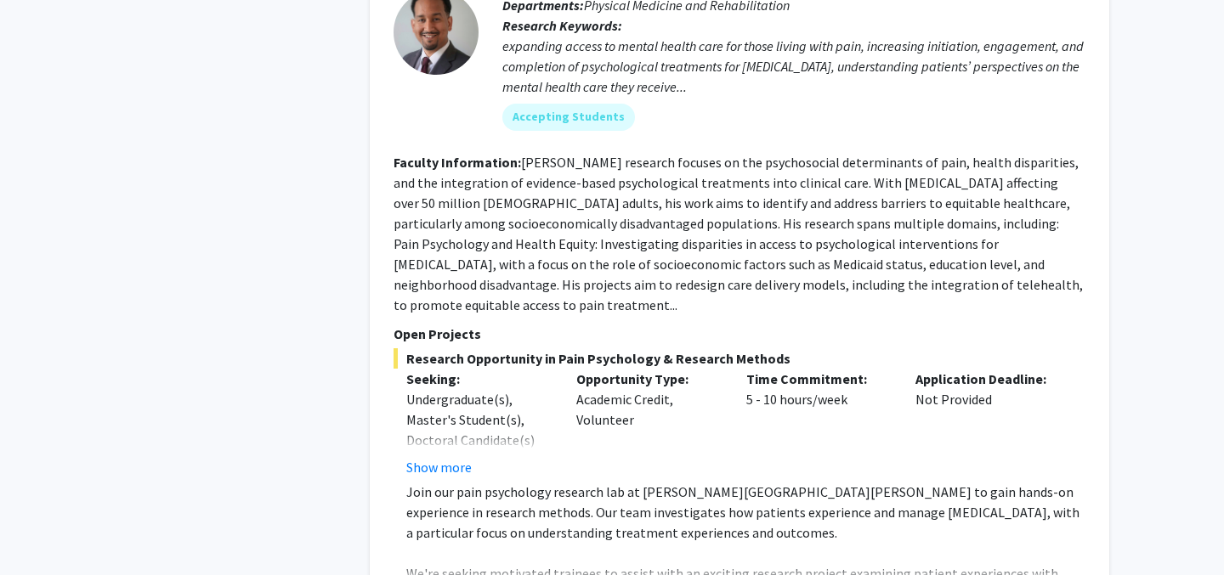
scroll to position [4816, 0]
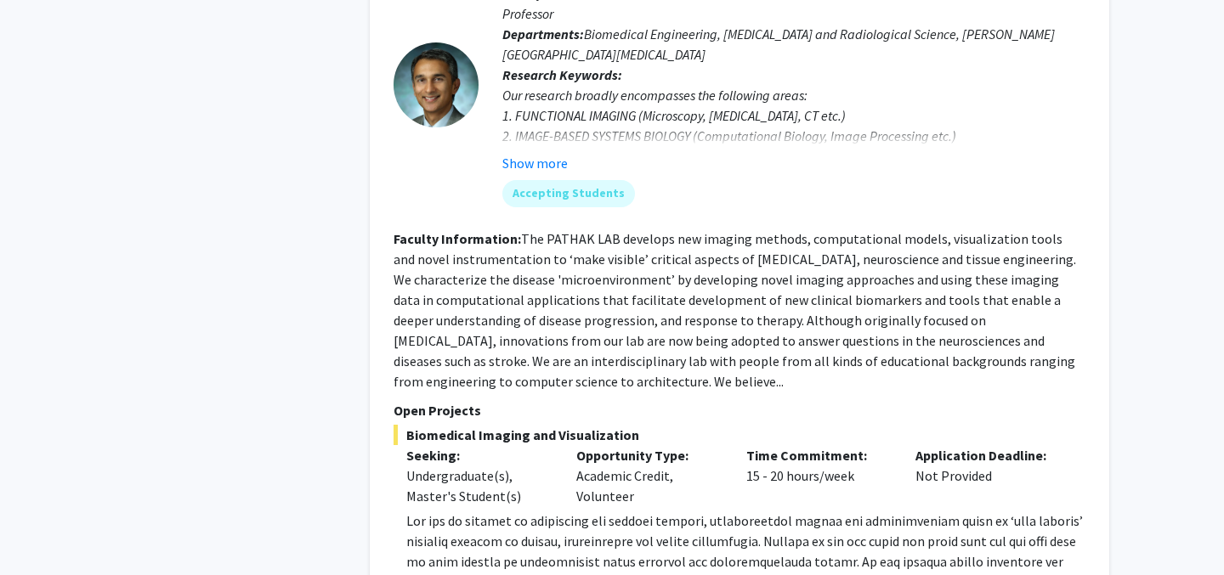
scroll to position [5847, 0]
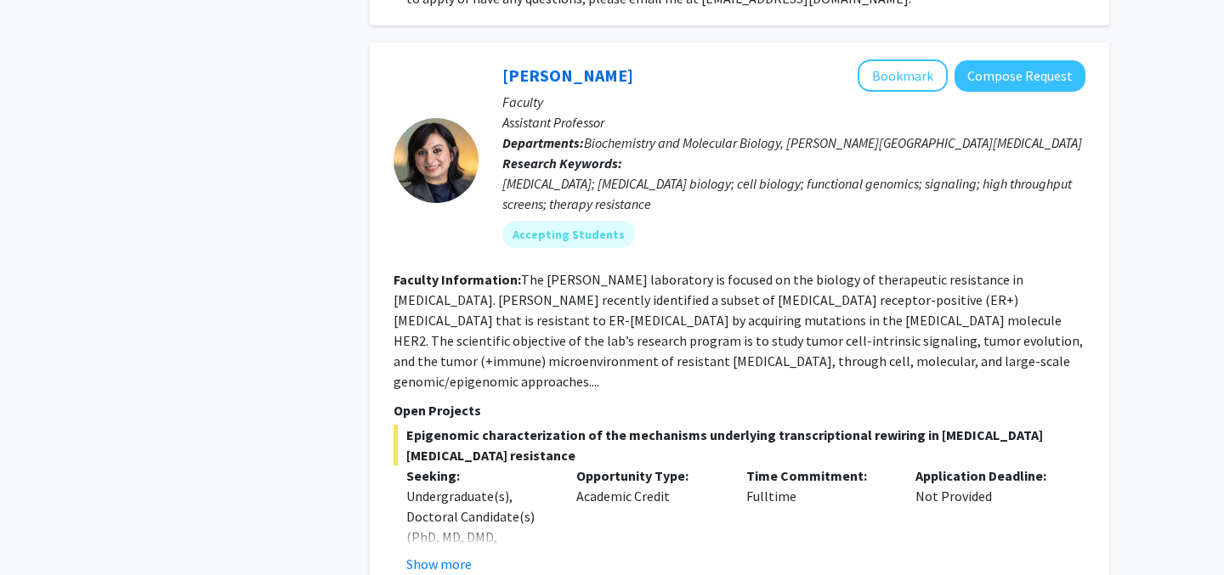
scroll to position [8213, 0]
